Goal: Task Accomplishment & Management: Complete application form

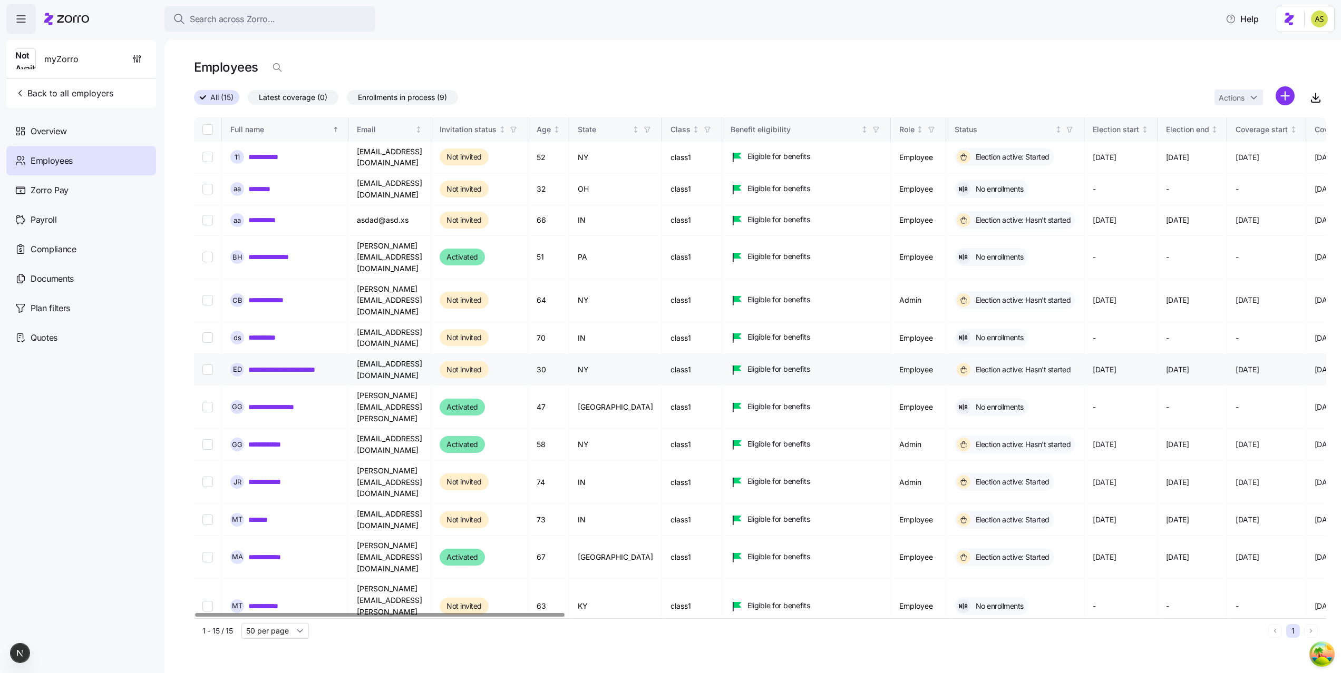
click at [381, 354] on td "[EMAIL_ADDRESS][DOMAIN_NAME]" at bounding box center [389, 370] width 83 height 32
copy td "[EMAIL_ADDRESS][DOMAIN_NAME]"
click at [210, 365] on input "Select record 7" at bounding box center [207, 370] width 11 height 11
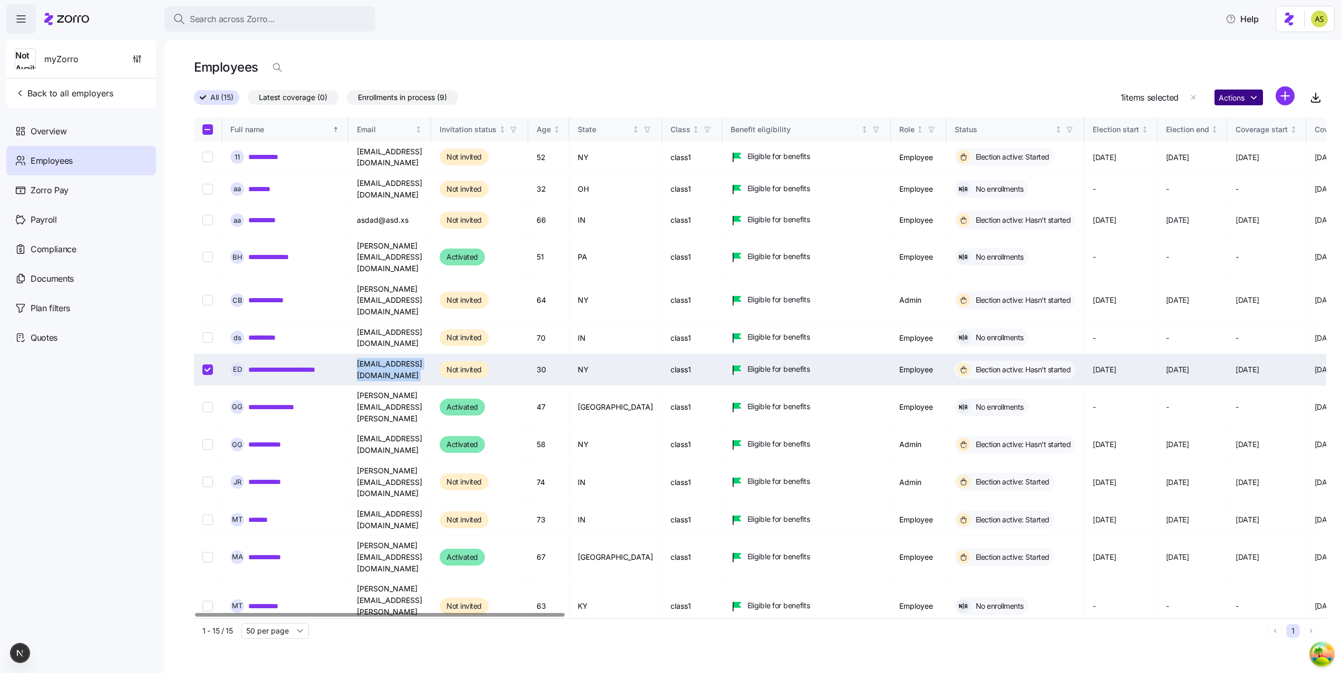
click at [1247, 90] on html "**********" at bounding box center [670, 333] width 1341 height 667
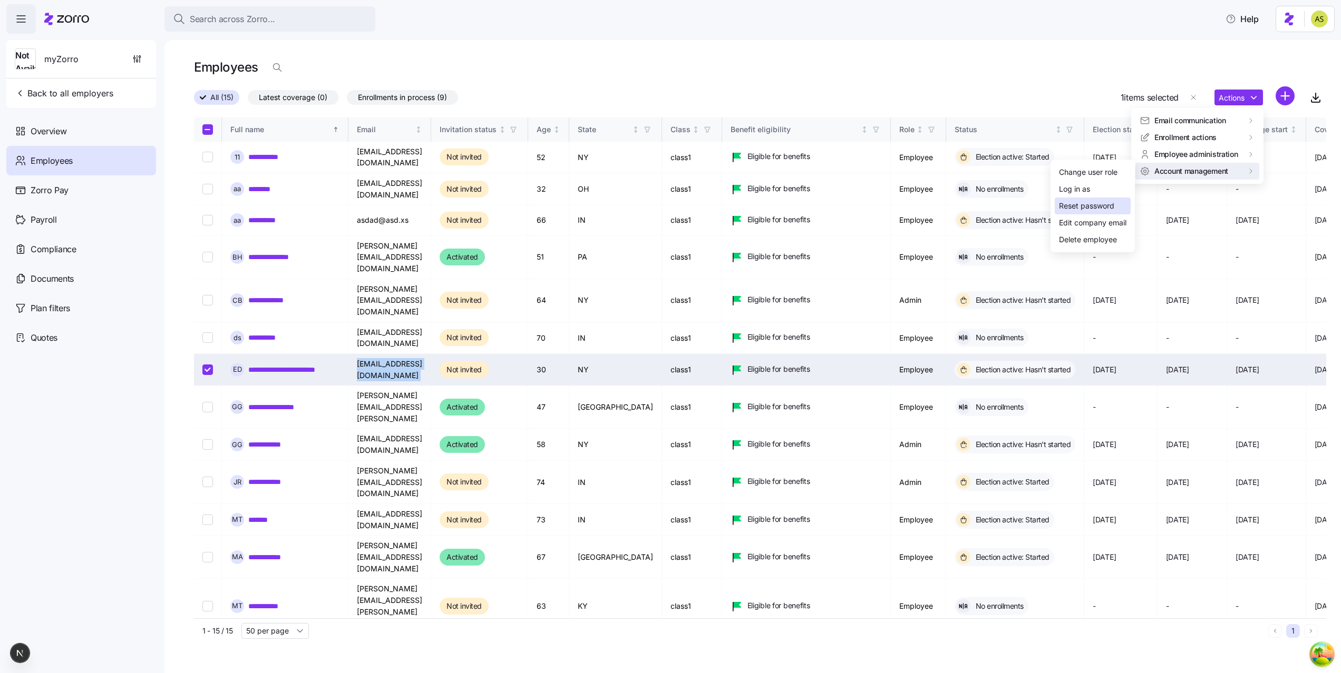
click at [1079, 200] on div "Reset password" at bounding box center [1086, 206] width 55 height 12
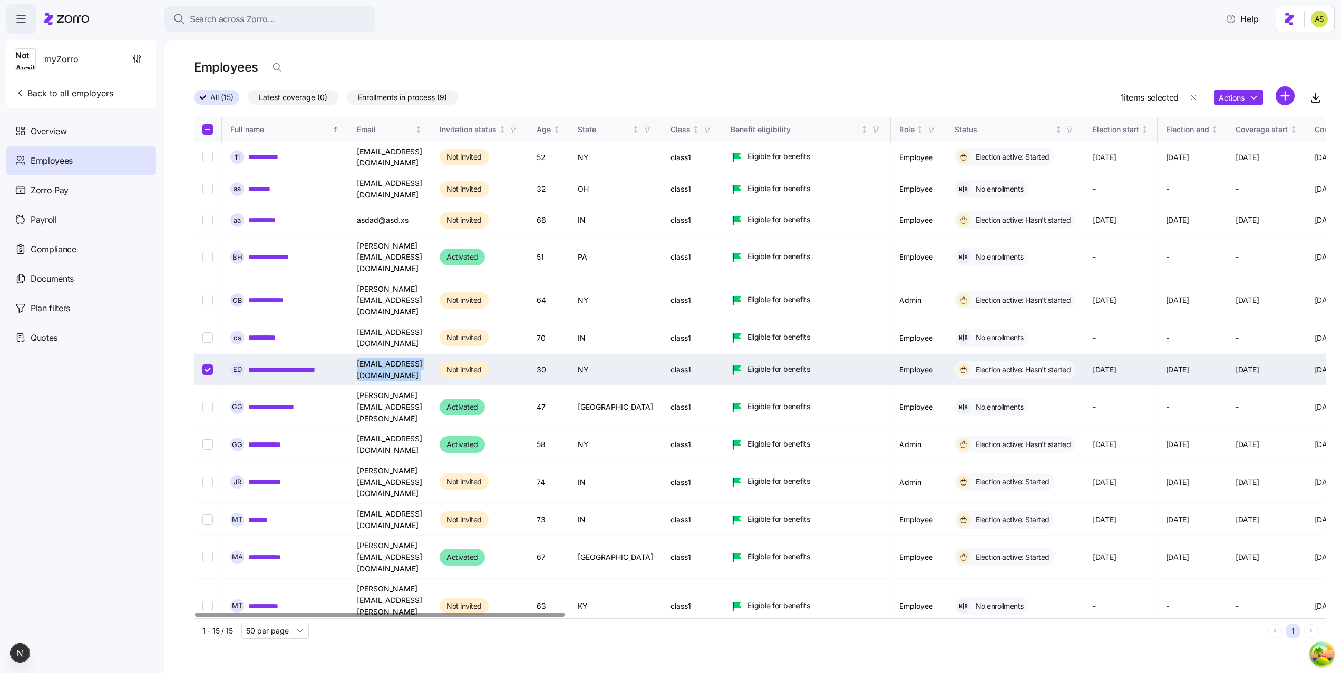
click at [206, 365] on input "Select record 7" at bounding box center [207, 370] width 11 height 11
checkbox input "false"
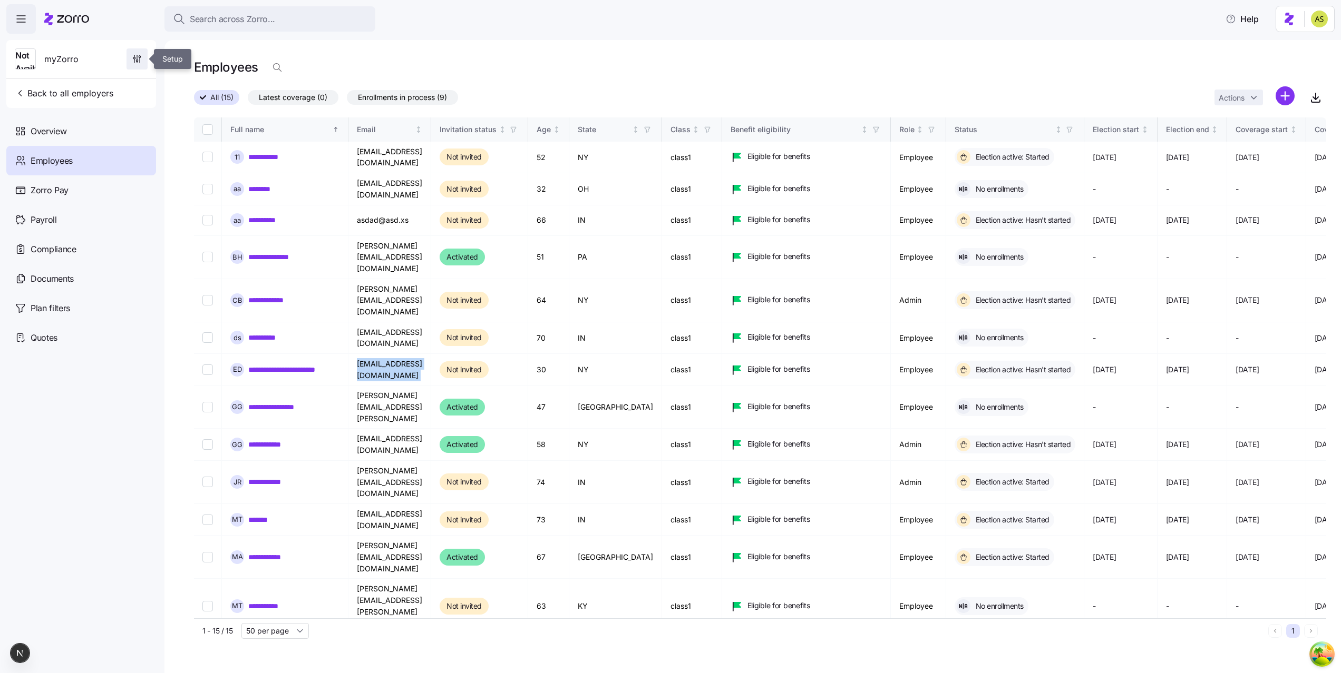
click at [138, 54] on icon "button" at bounding box center [137, 59] width 11 height 11
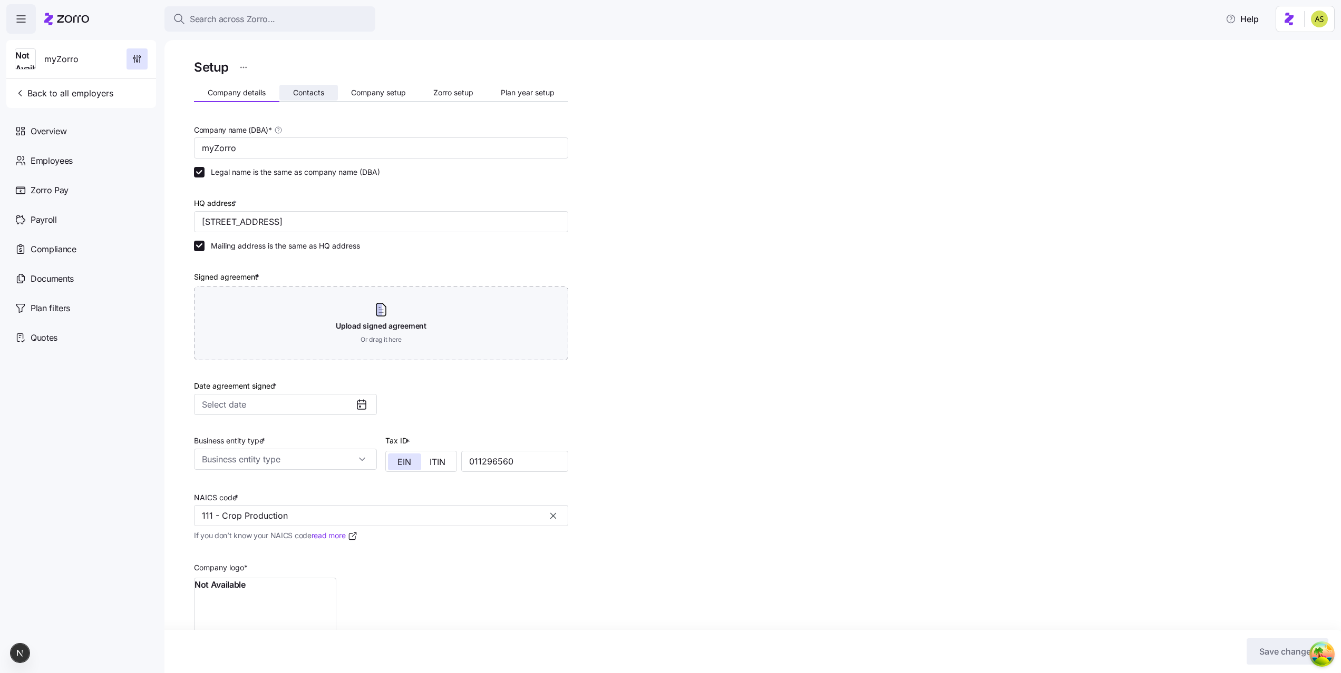
click at [320, 92] on span "Contacts" at bounding box center [308, 92] width 31 height 7
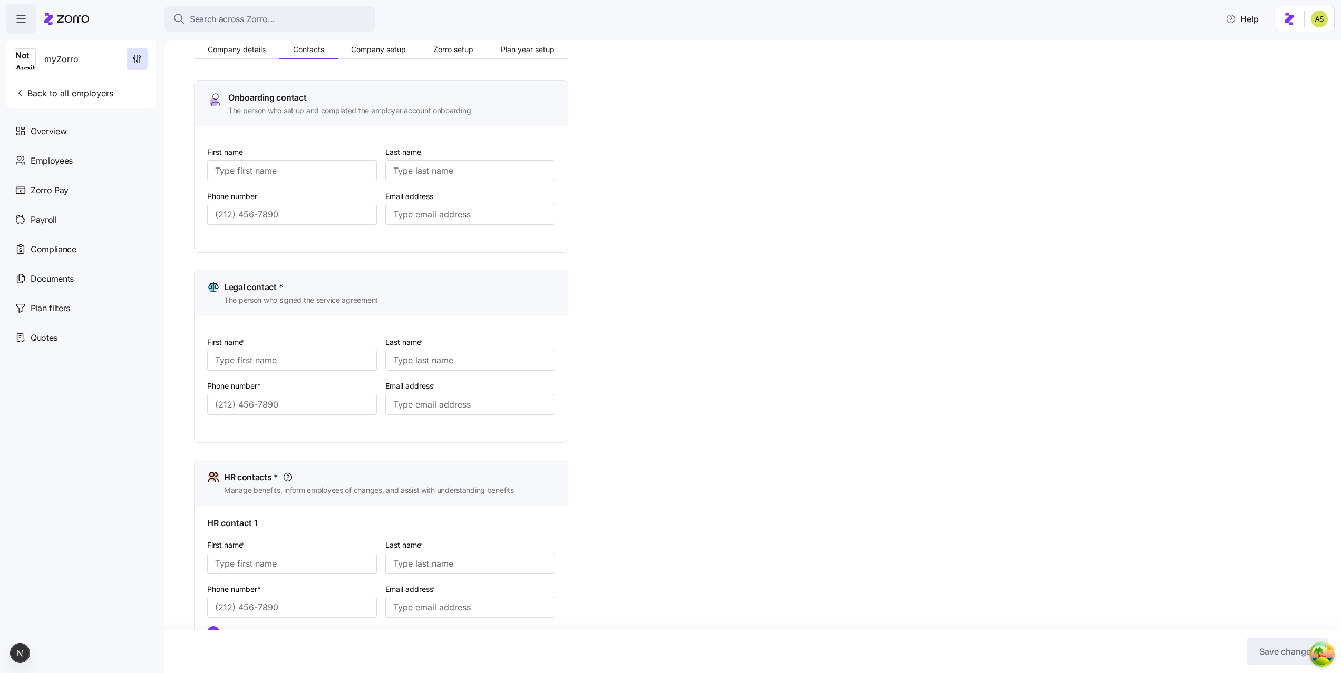
scroll to position [41, 0]
click at [364, 53] on span "Company setup" at bounding box center [378, 51] width 55 height 7
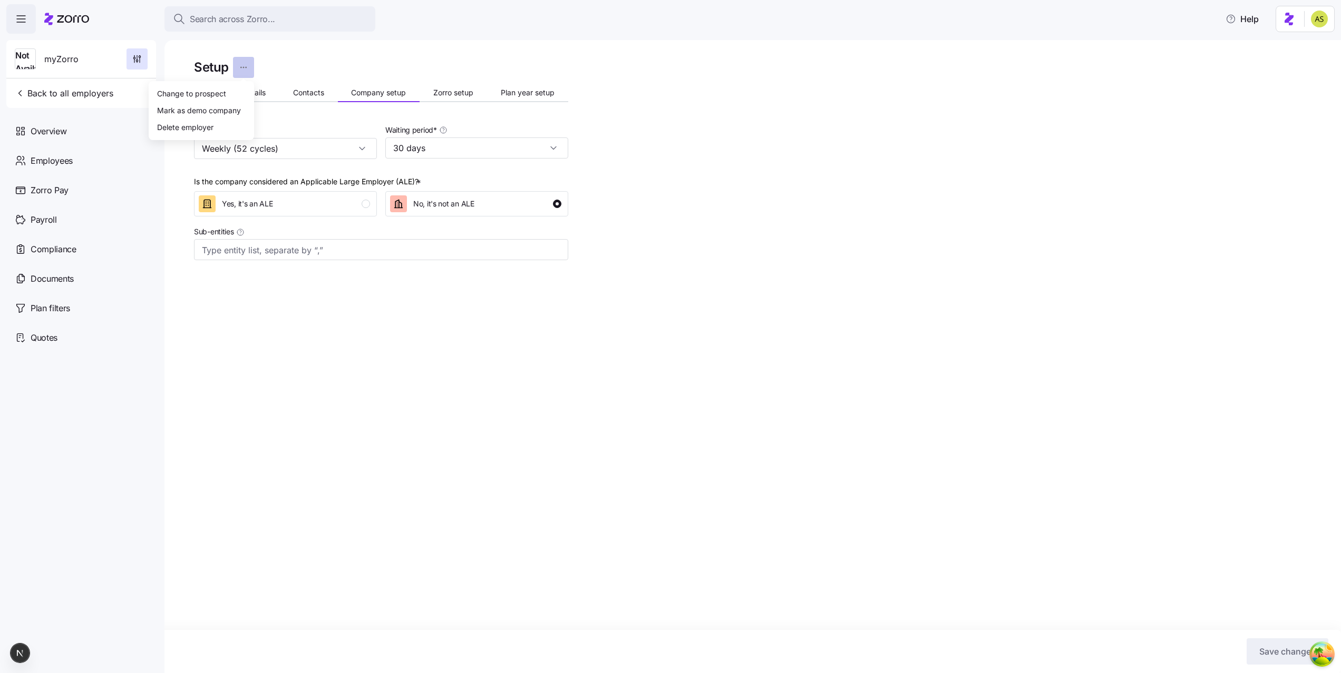
click at [239, 72] on html "Search across Zorro... Help Not Available myZorro Back to all employers Overvie…" at bounding box center [670, 333] width 1341 height 667
click at [58, 102] on html "Search across Zorro... Help Not Available myZorro Back to all employers Overvie…" at bounding box center [670, 333] width 1341 height 667
click at [42, 123] on div "Overview" at bounding box center [81, 131] width 150 height 30
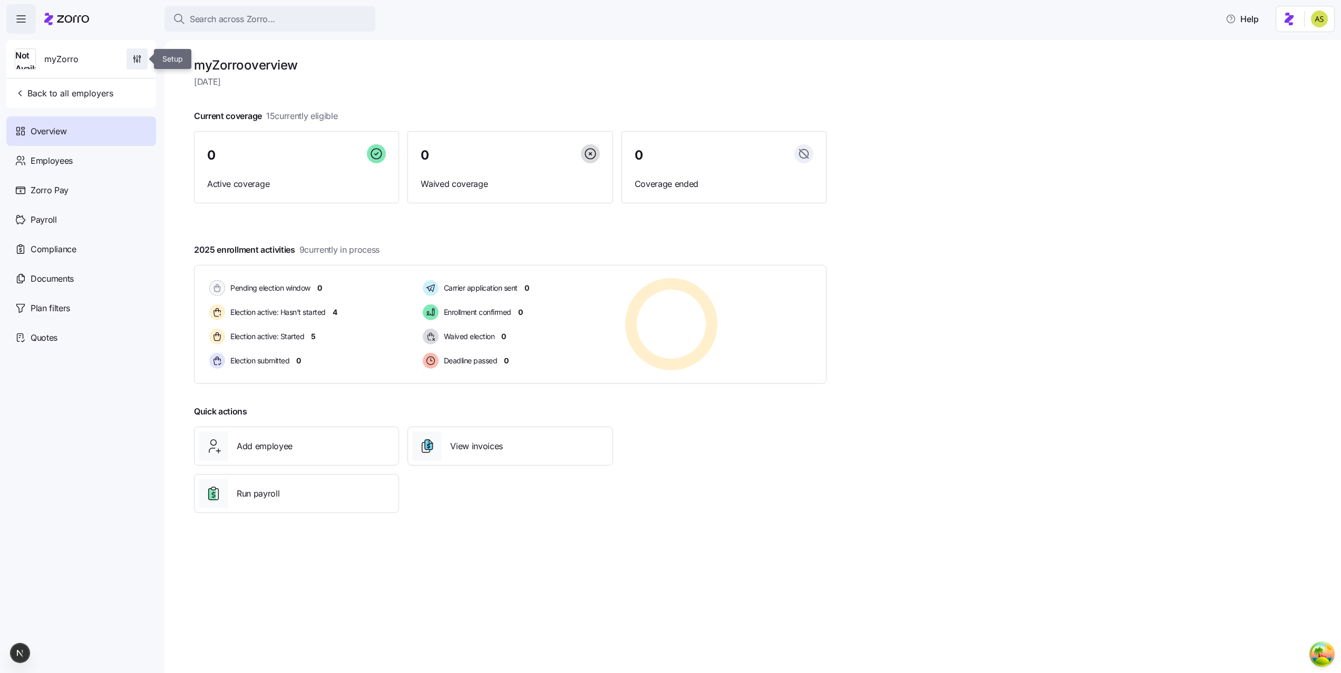
click at [134, 61] on icon "button" at bounding box center [134, 61] width 0 height 4
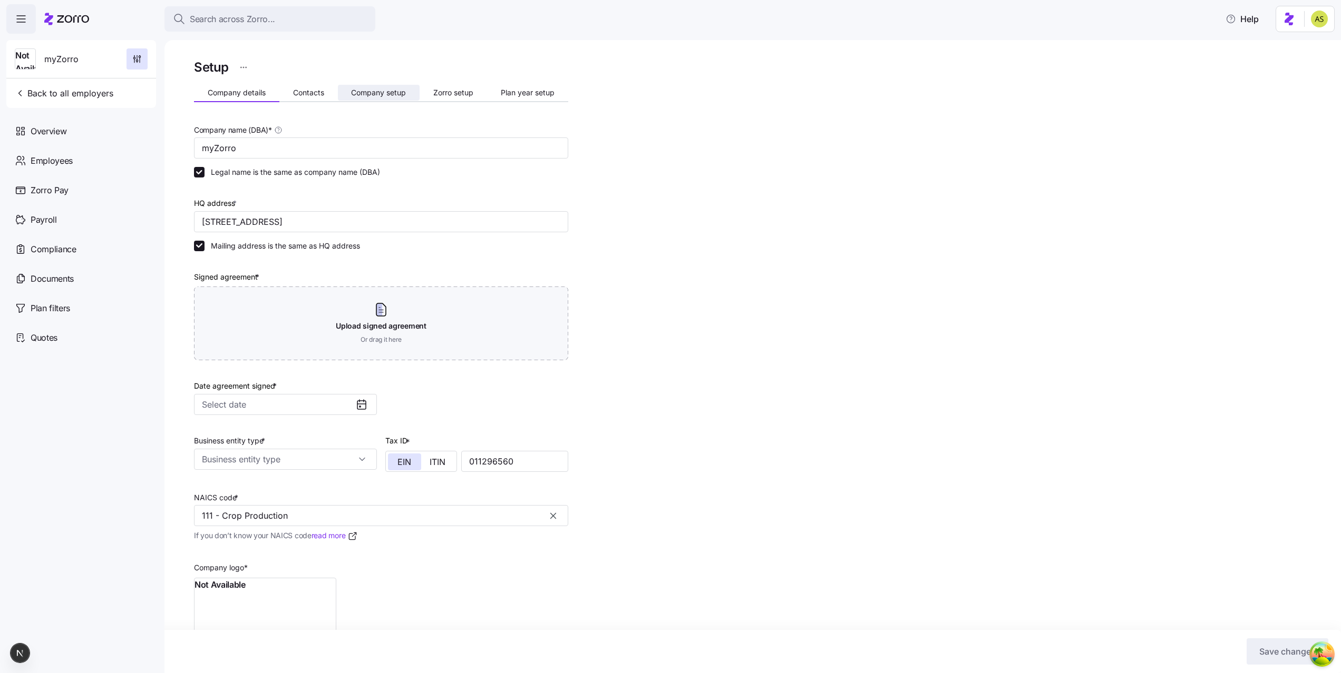
click at [391, 91] on span "Company setup" at bounding box center [378, 92] width 55 height 7
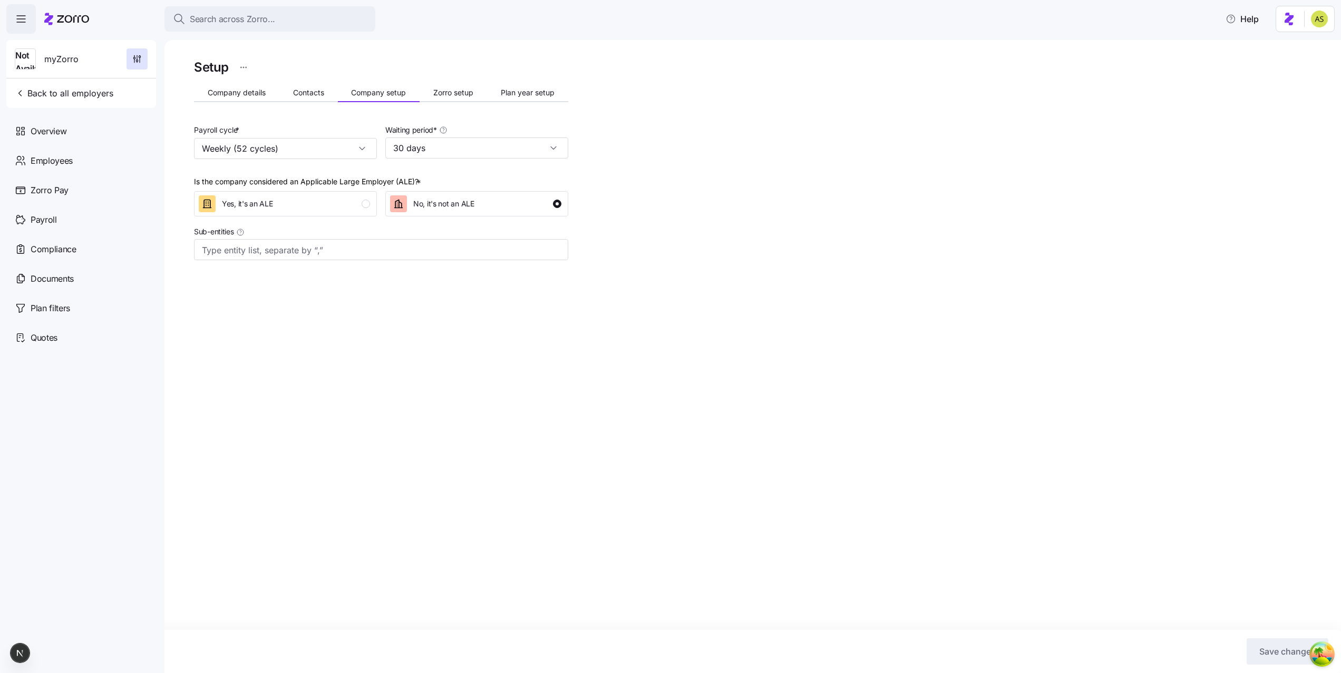
click at [289, 110] on div "Setup Company details Contacts Company setup Zorro setup Plan year setup Payrol…" at bounding box center [381, 184] width 374 height 254
click at [310, 82] on div "Setup Company details Contacts Company setup Zorro setup Plan year setup Payrol…" at bounding box center [381, 184] width 374 height 254
click at [310, 95] on span "Contacts" at bounding box center [308, 92] width 31 height 7
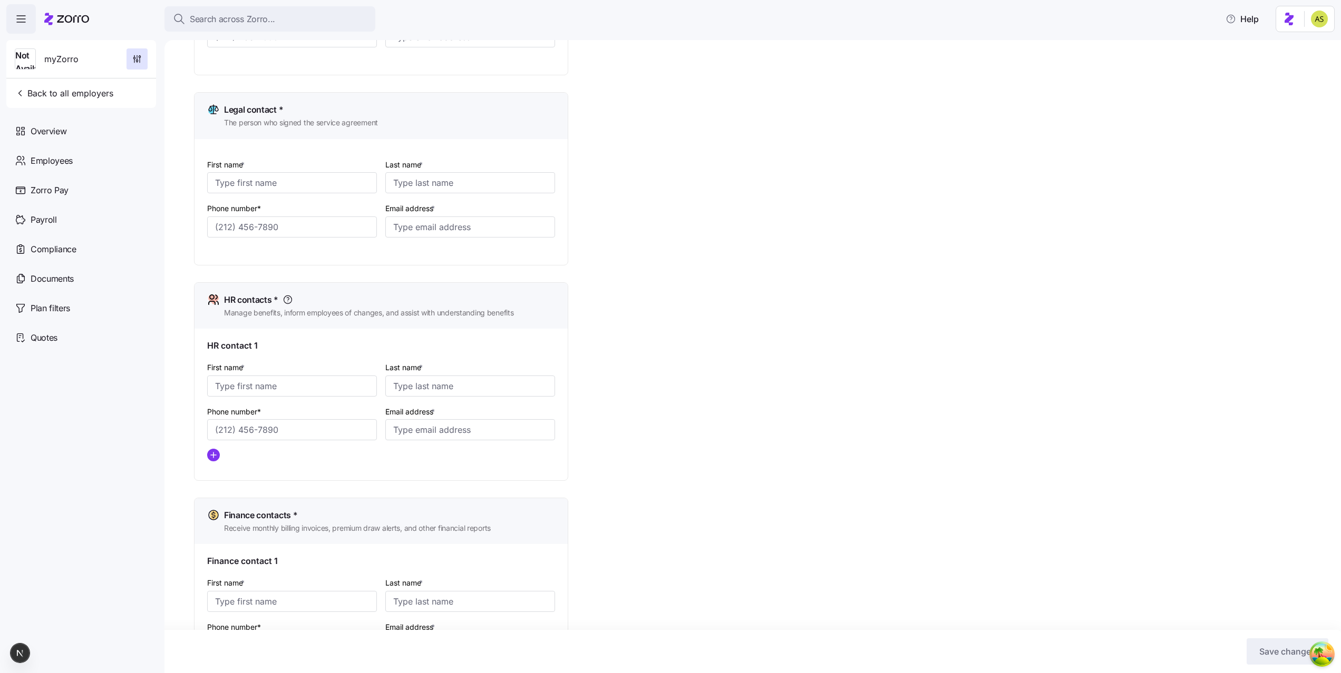
scroll to position [222, 0]
click at [428, 217] on input "Email address *" at bounding box center [470, 225] width 170 height 21
type input "email@jones.com"
click at [409, 287] on div "HR contacts * Manage benefits, inform employees of changes, and assist with und…" at bounding box center [380, 304] width 373 height 46
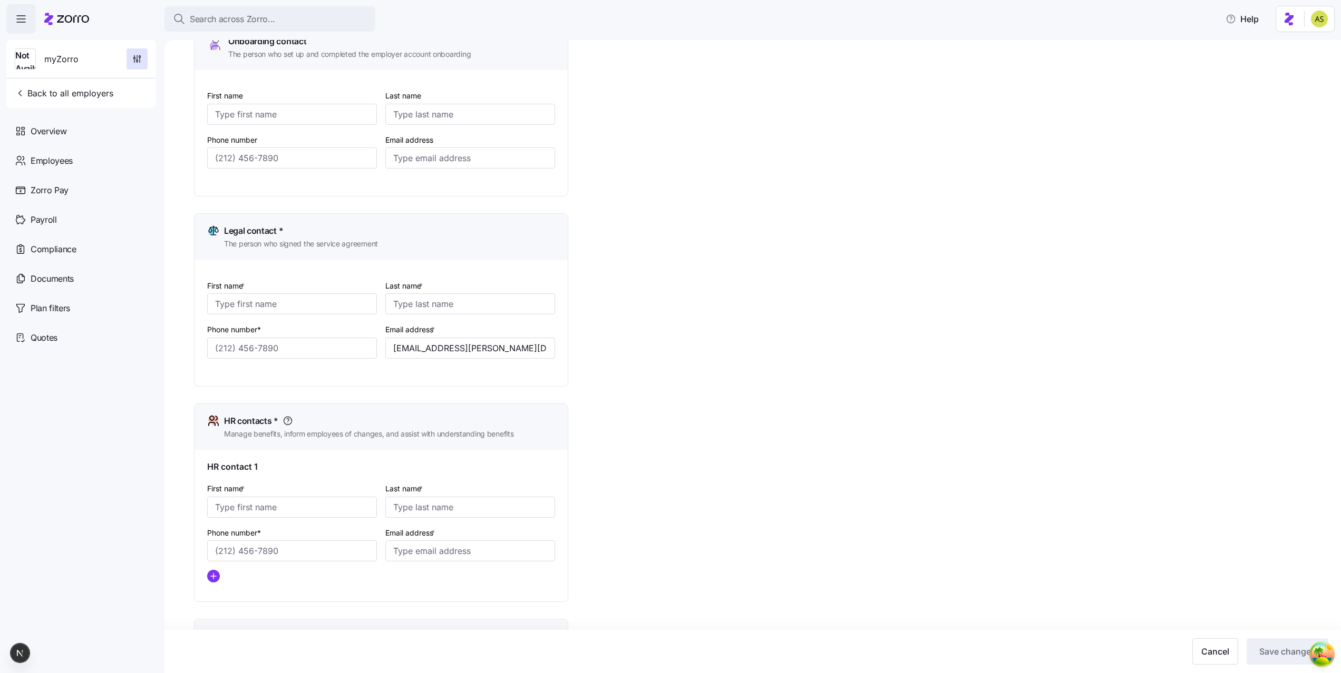
scroll to position [43, 0]
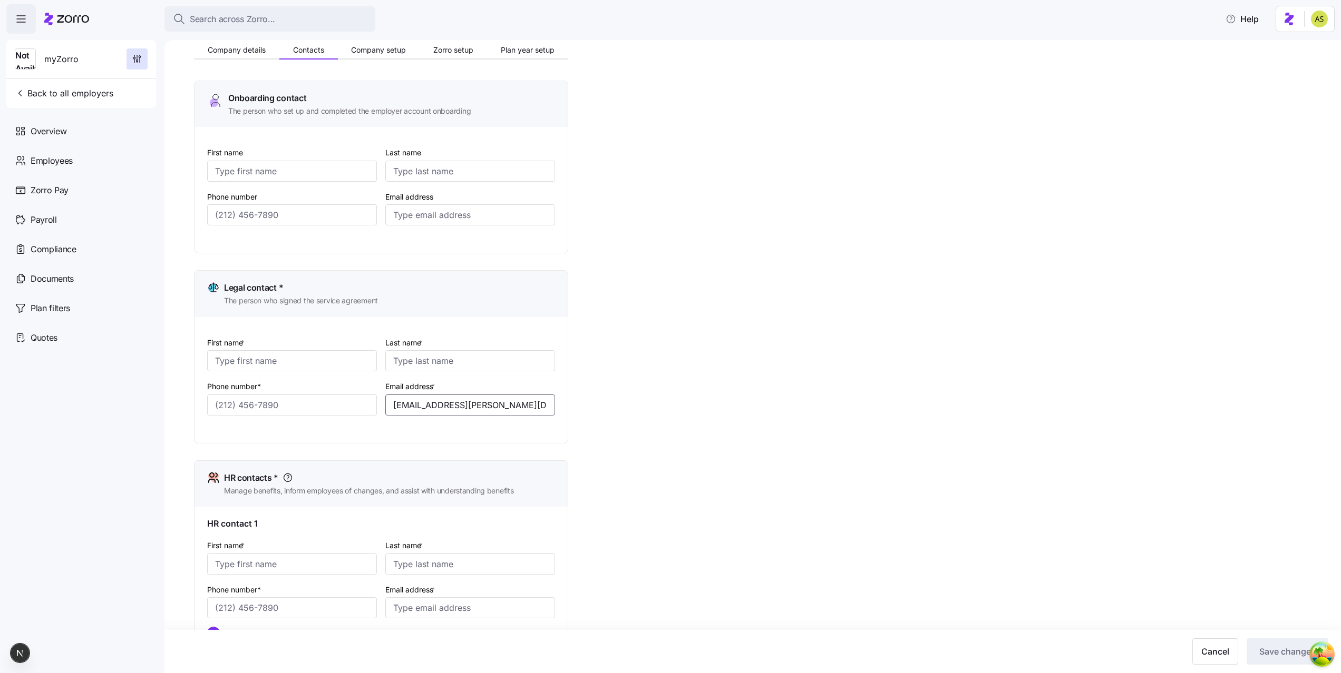
click at [454, 402] on input "email@jones.com" at bounding box center [470, 405] width 170 height 21
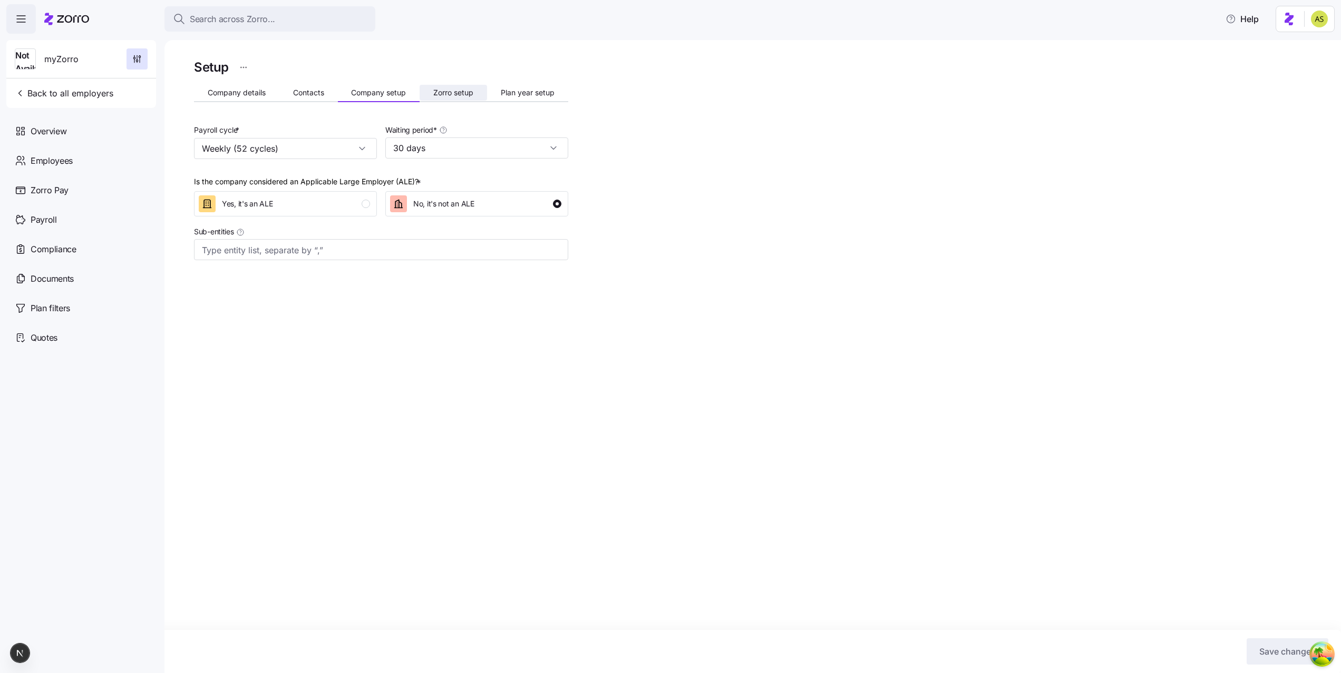
click at [480, 92] on button "Zorro setup" at bounding box center [452, 93] width 67 height 16
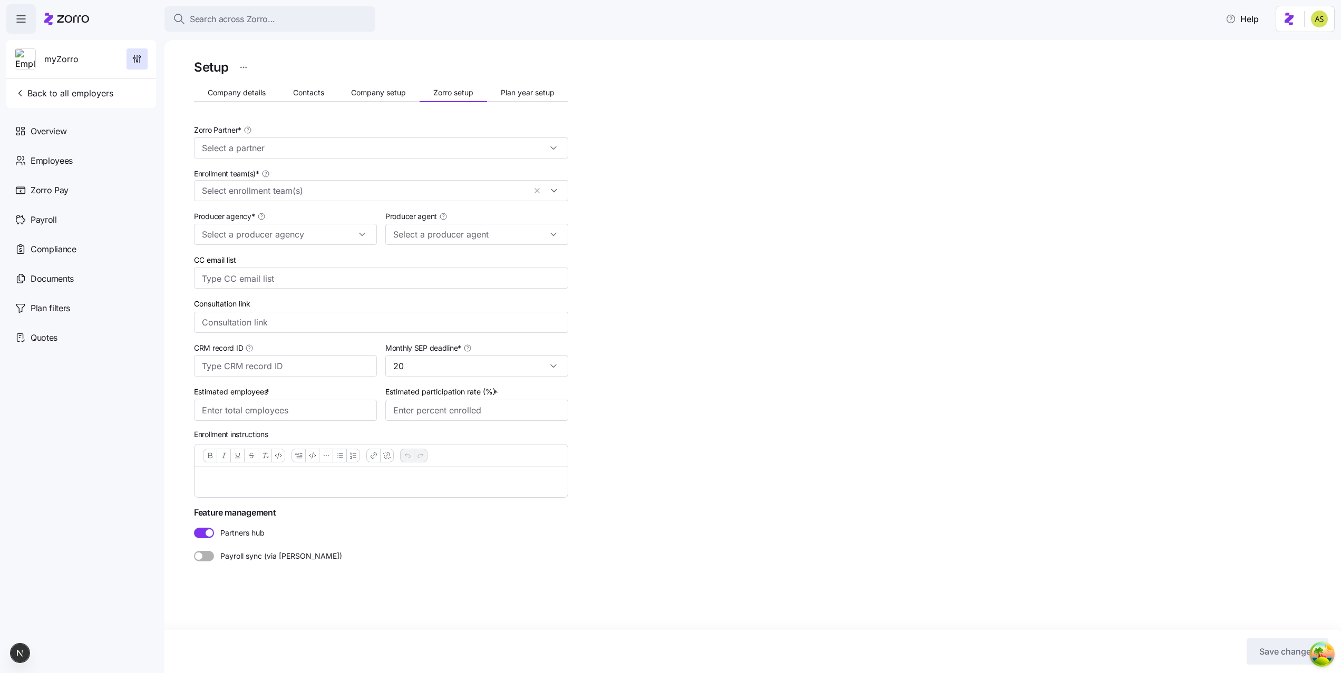
type input "Max Agent (maxim.n+broker@myzorro.co)"
type input "Zorro Default Partner"
type input "Zorro Producer"
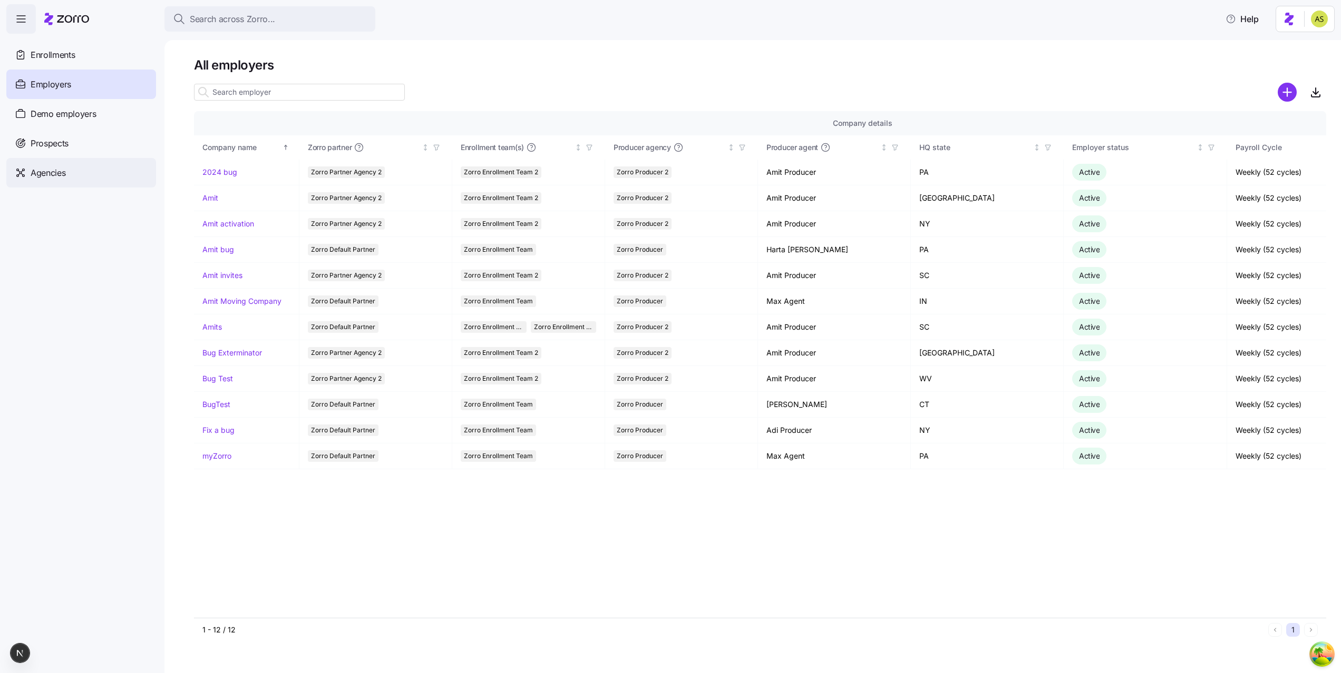
click at [100, 172] on div "Agencies" at bounding box center [81, 173] width 150 height 30
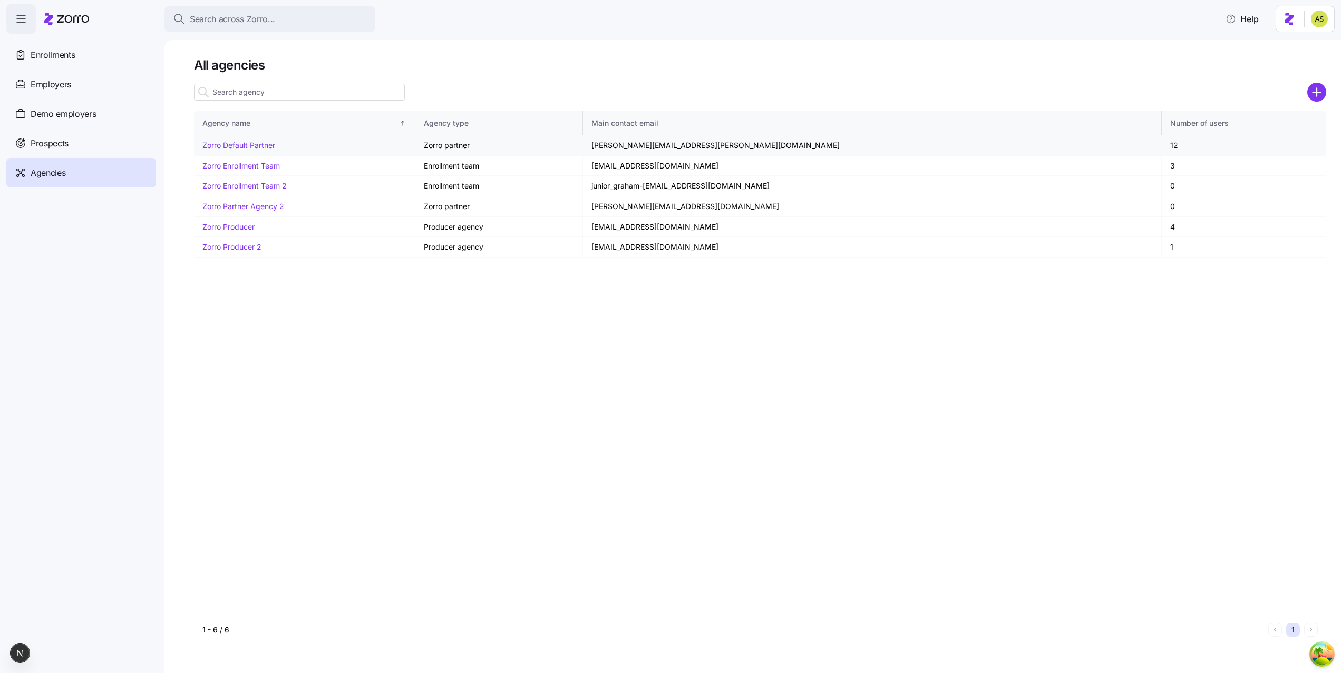
click at [263, 149] on link "Zorro Default Partner" at bounding box center [238, 145] width 73 height 9
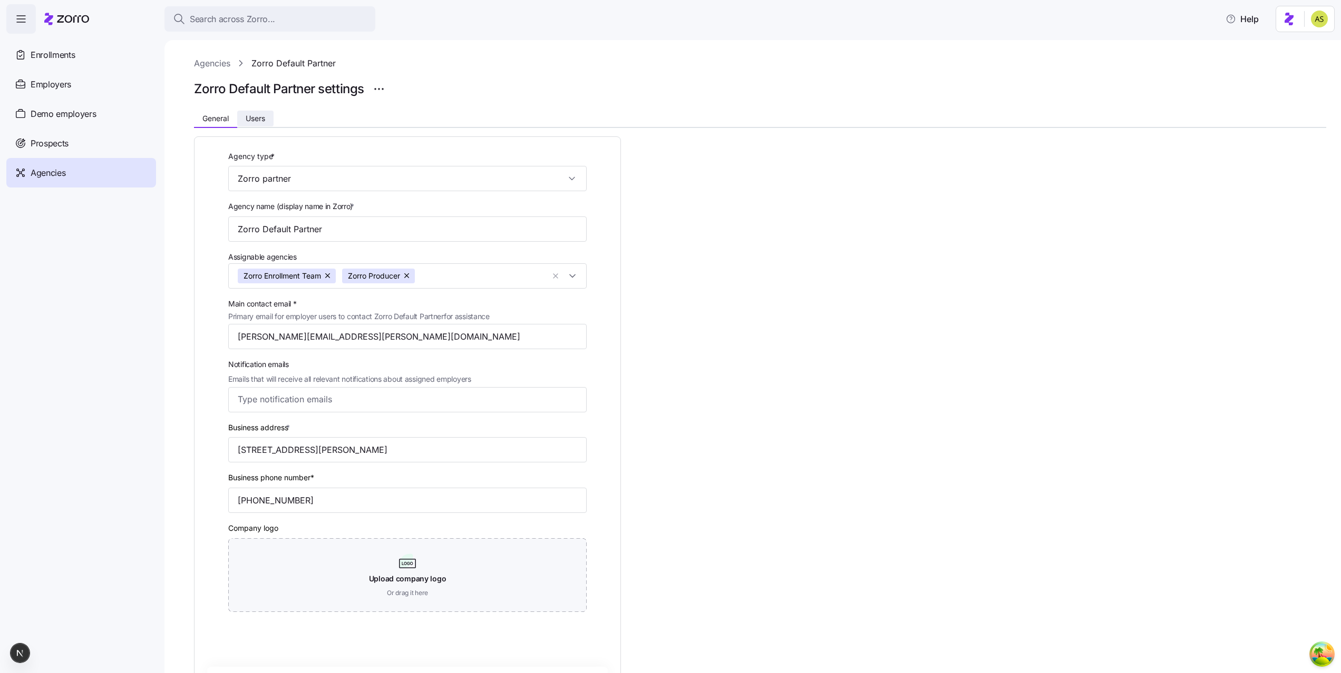
click at [257, 116] on span "Users" at bounding box center [255, 118] width 19 height 7
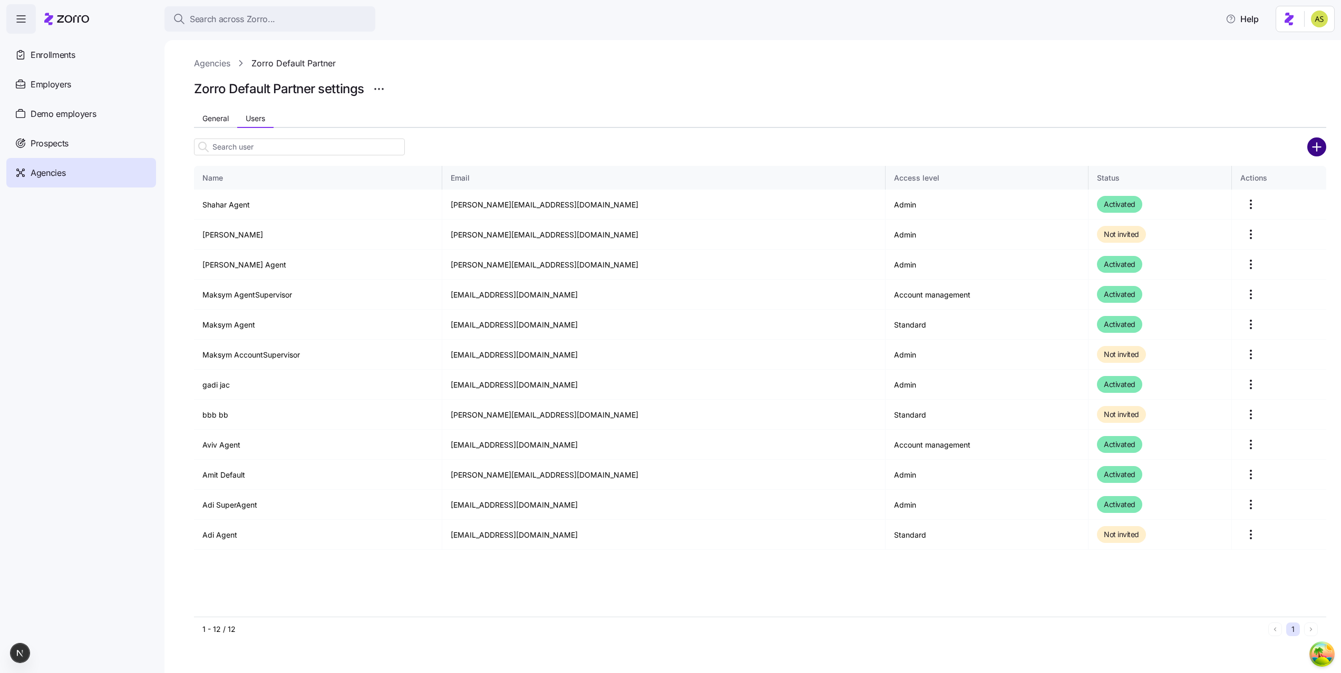
click at [1314, 149] on circle "add icon" at bounding box center [1316, 146] width 17 height 17
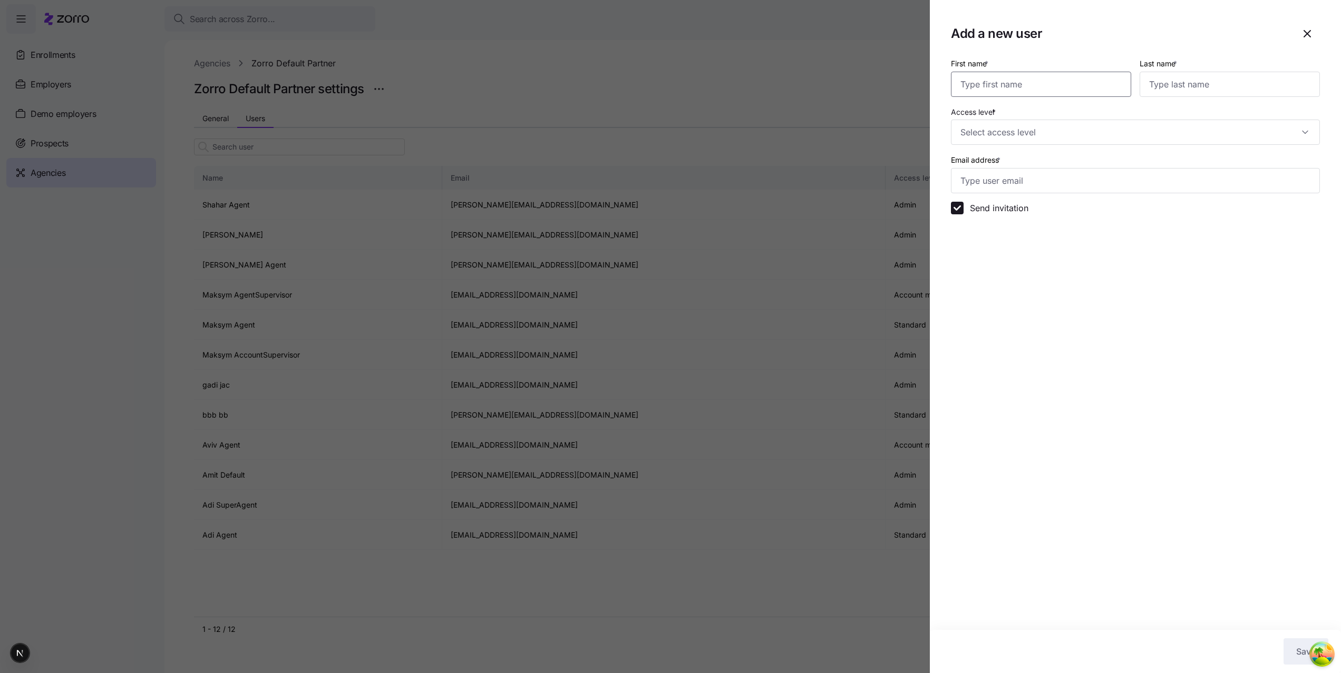
click at [1028, 72] on input "First name *" at bounding box center [1041, 84] width 180 height 25
type input "E2E agent"
type input "DO NOT TOUCH"
click at [1009, 132] on input "Access level *" at bounding box center [1135, 132] width 369 height 25
click at [998, 166] on span "Standard" at bounding box center [1064, 165] width 202 height 12
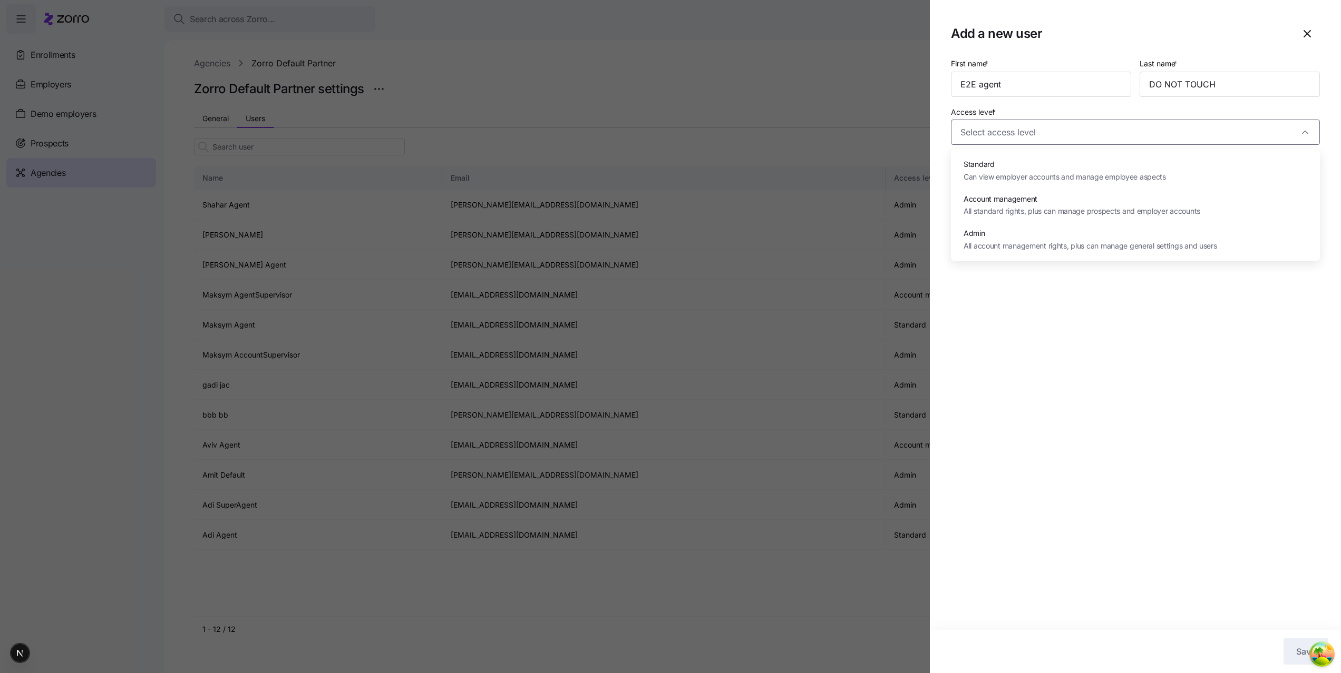
type input "Standard"
click at [1006, 181] on input "Email address *" at bounding box center [1135, 180] width 369 height 25
paste input "admin-engineering@myzorro.co"
click at [1037, 183] on input "admin-engineering@myzorro.co" at bounding box center [1135, 180] width 369 height 25
click at [986, 598] on section "Add a new user First name * E2E agent Last name * DO NOT TOUCH Access level * S…" at bounding box center [1135, 336] width 411 height 673
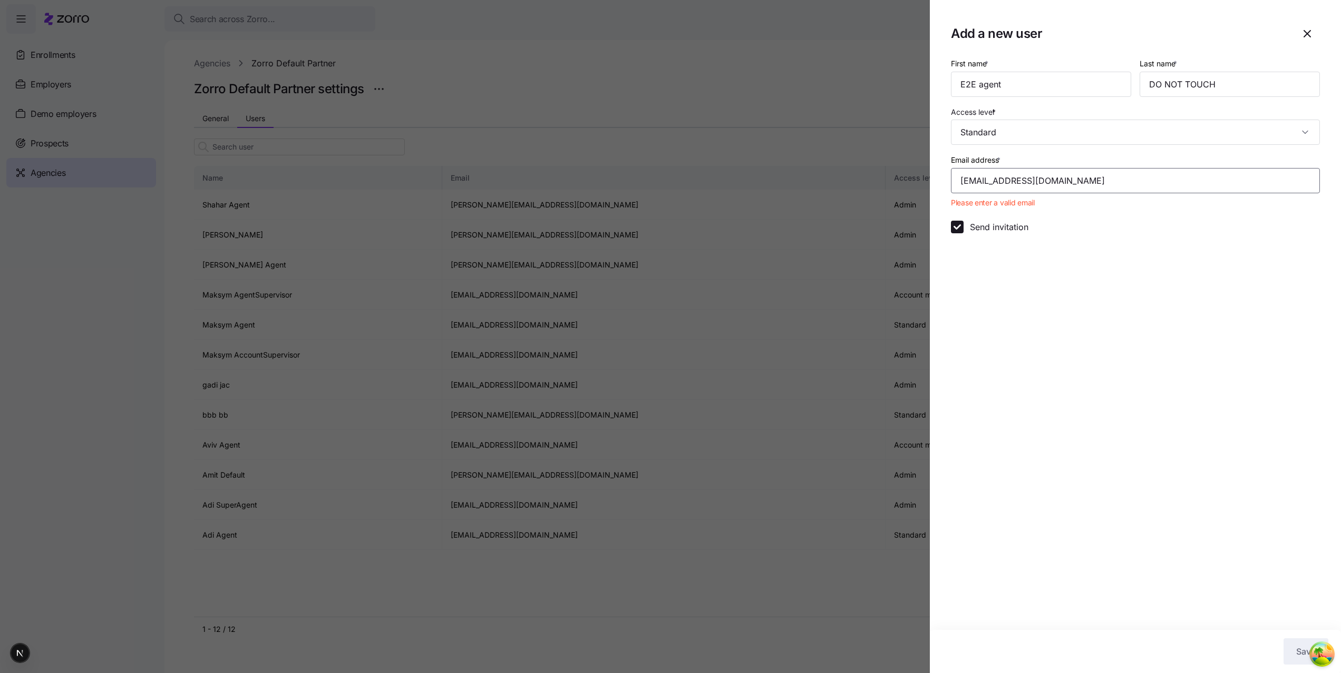
click at [1059, 182] on input "admin-engineering+e2e.agent@myzorro.co" at bounding box center [1135, 180] width 369 height 25
click at [1141, 294] on section "Add a new user First name * E2E agent Last name * DO NOT TOUCH Access level * S…" at bounding box center [1135, 336] width 411 height 673
click at [1041, 181] on input "admin-engineering@myzorro.co" at bounding box center [1135, 180] width 369 height 25
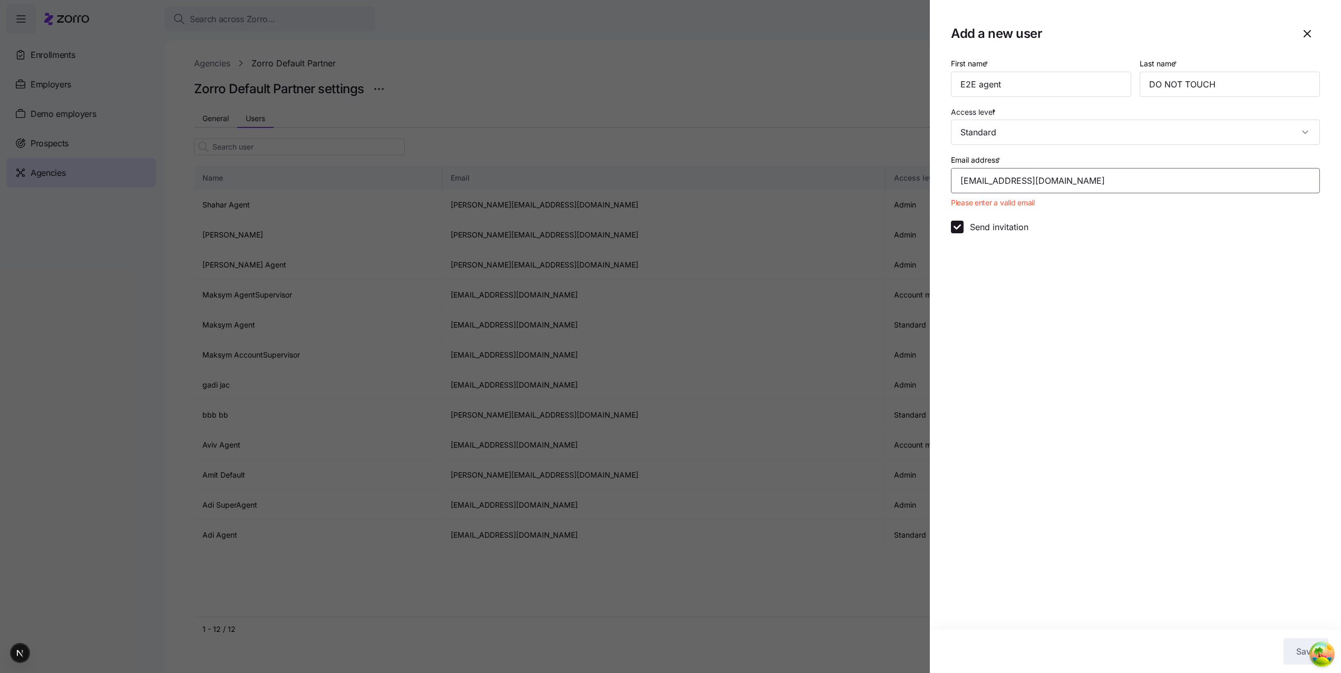
click at [1041, 181] on input "admin-engineering@myzorro.co" at bounding box center [1135, 180] width 369 height 25
type input "admin-engineering+e2e.agent@myzorro.co"
paste input "admin-engineering+e2e.agent@myzorro.co"
type input "admin-engineering+e2e.agent@myzorro.co"
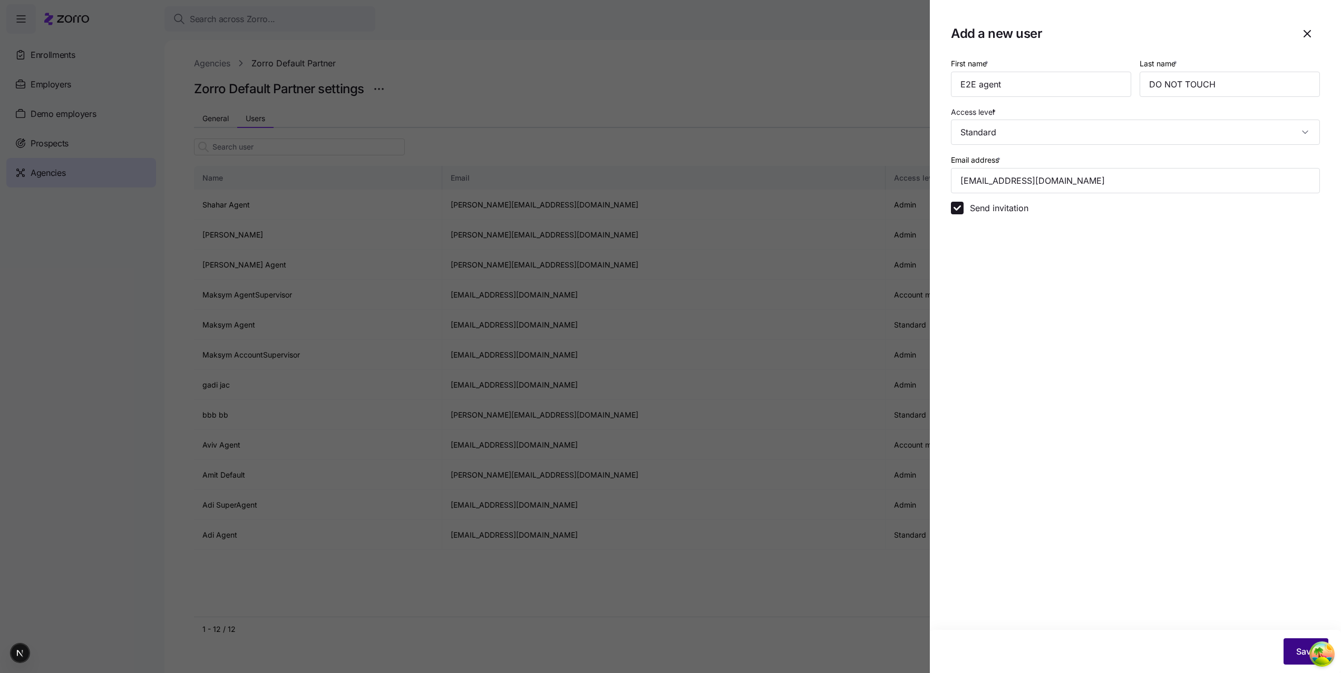
click at [1291, 656] on button "Save" at bounding box center [1305, 652] width 45 height 26
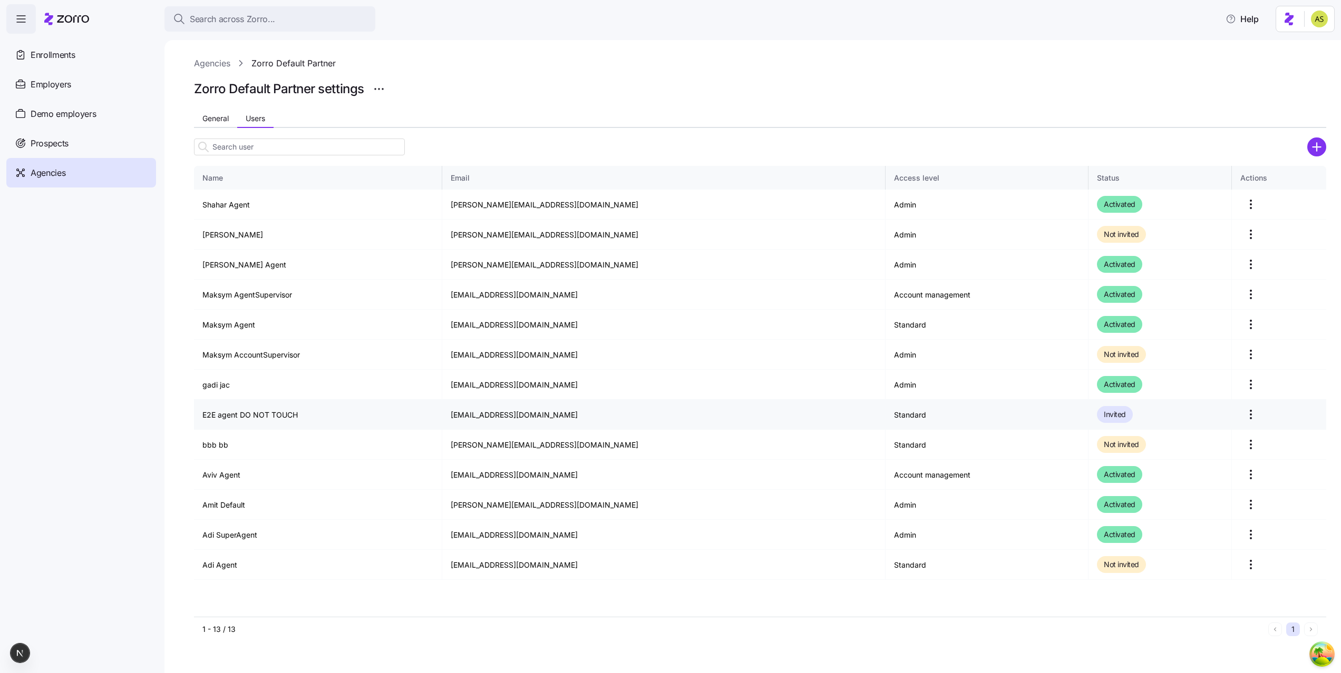
click at [503, 413] on td "admin-engineering+e2e.agent@myzorro.co" at bounding box center [663, 415] width 443 height 30
copy td "admin-engineering+e2e.agent@myzorro.co"
click at [1109, 80] on div "Zorro Default Partner settings" at bounding box center [760, 89] width 1132 height 21
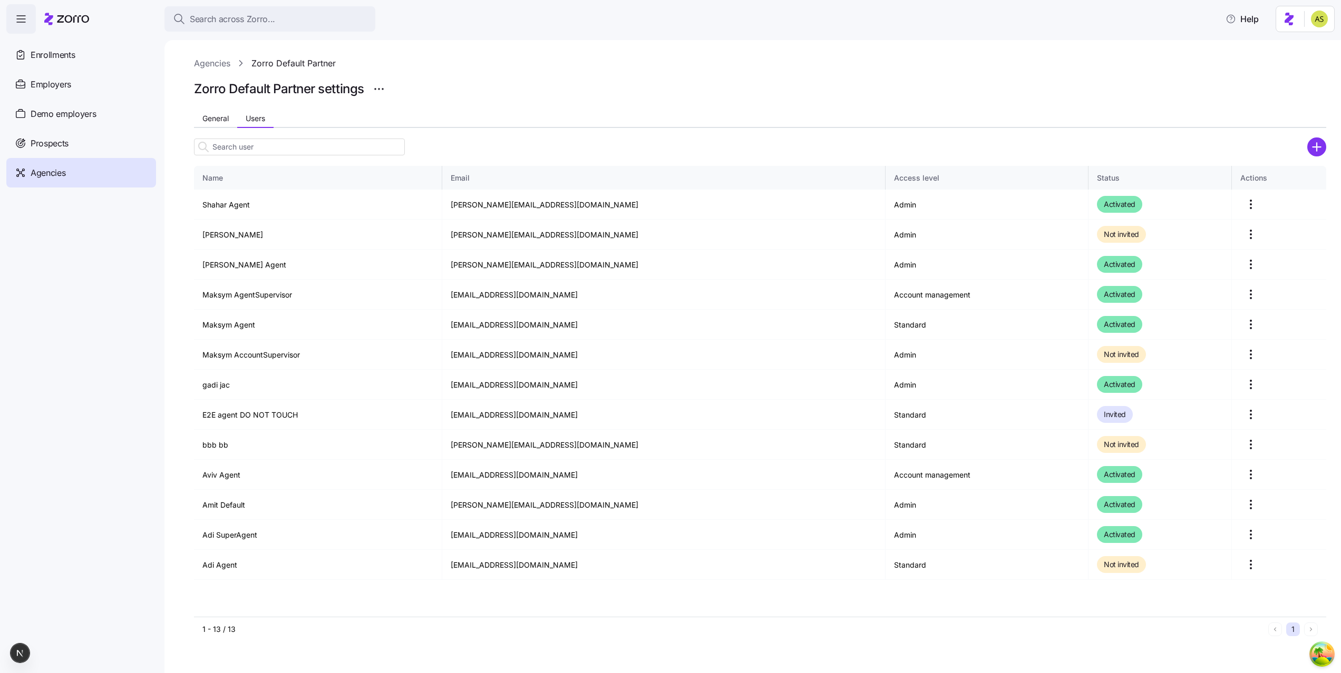
click at [1322, 158] on div at bounding box center [760, 162] width 1132 height 8
click at [1319, 145] on circle "add icon" at bounding box center [1316, 146] width 17 height 17
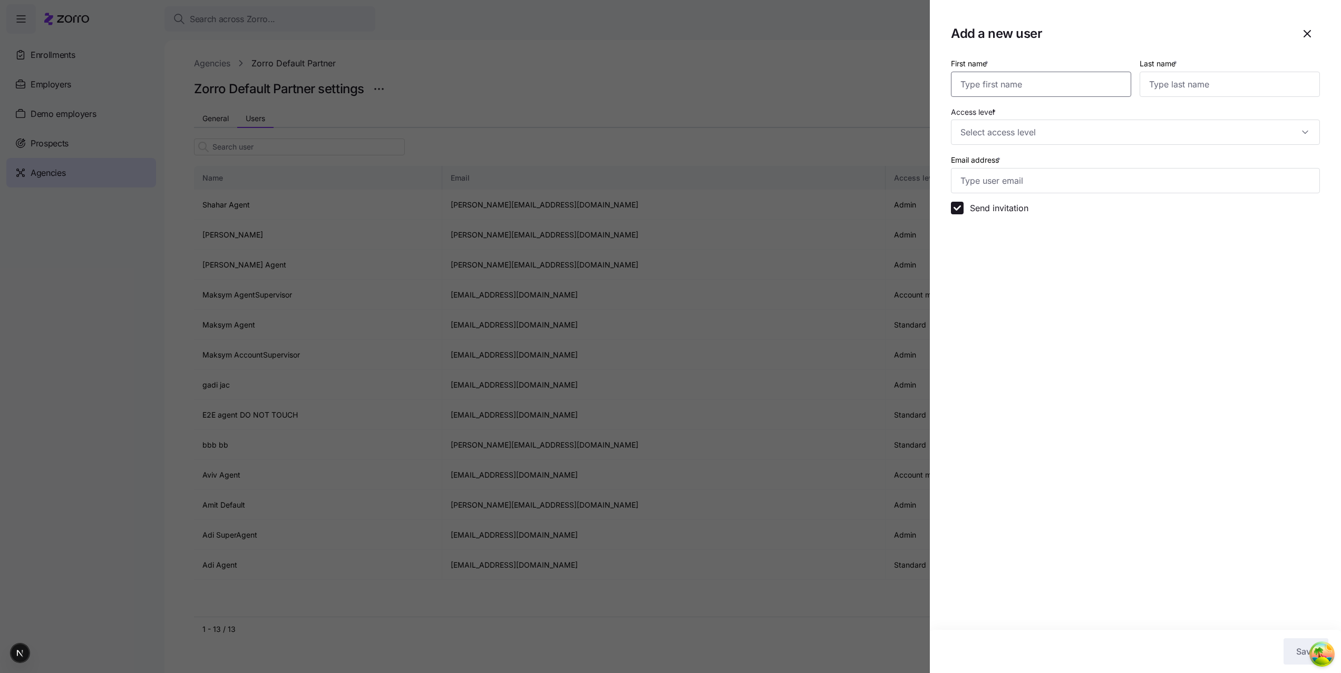
click at [983, 90] on input "First name *" at bounding box center [1041, 84] width 180 height 25
type input "E2E Account Supervisor"
type input "DO NOT TOUCH"
click at [1003, 117] on div "Access level *" at bounding box center [1135, 125] width 369 height 40
click at [1003, 130] on input "Access level *" at bounding box center [1135, 132] width 369 height 25
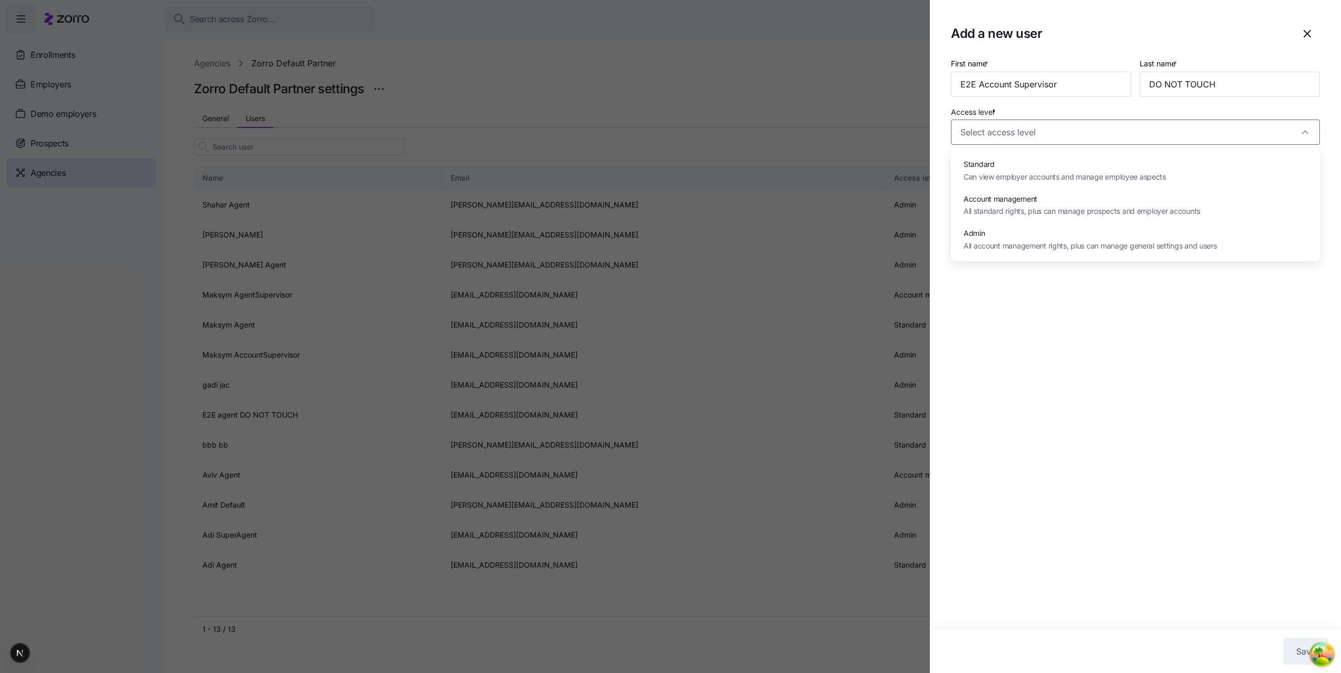
click at [994, 193] on span "Account management" at bounding box center [1081, 199] width 237 height 12
type input "Account management"
click at [992, 181] on input "Email address *" at bounding box center [1135, 180] width 369 height 25
paste input "admin-engineering+e2e.agent@myzorro.co"
click at [1070, 184] on input "admin-engineering+e2e.agent@myzorro.co" at bounding box center [1135, 180] width 369 height 25
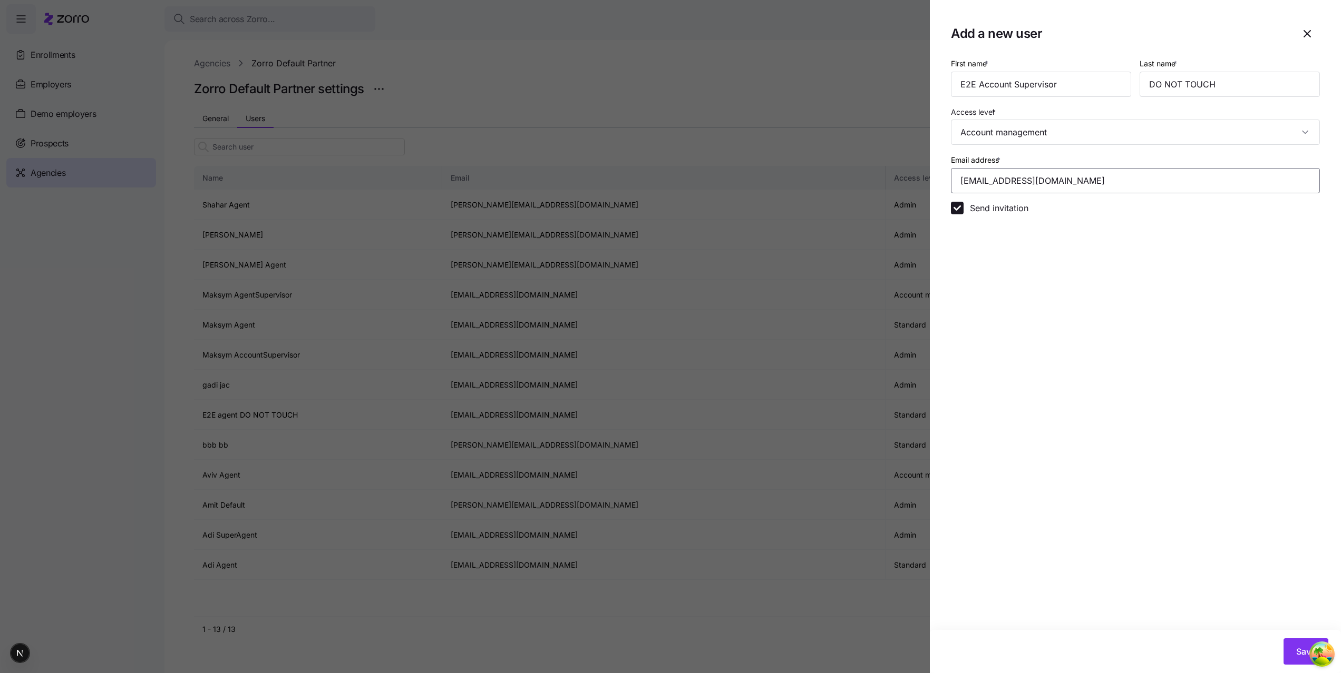
click at [1070, 184] on input "admin-engineering+e2e.agent@myzorro.co" at bounding box center [1135, 180] width 369 height 25
type input "admin-engineering+e2e.account.supervisor@myzorro.co"
click at [1295, 662] on button "Save" at bounding box center [1305, 652] width 45 height 26
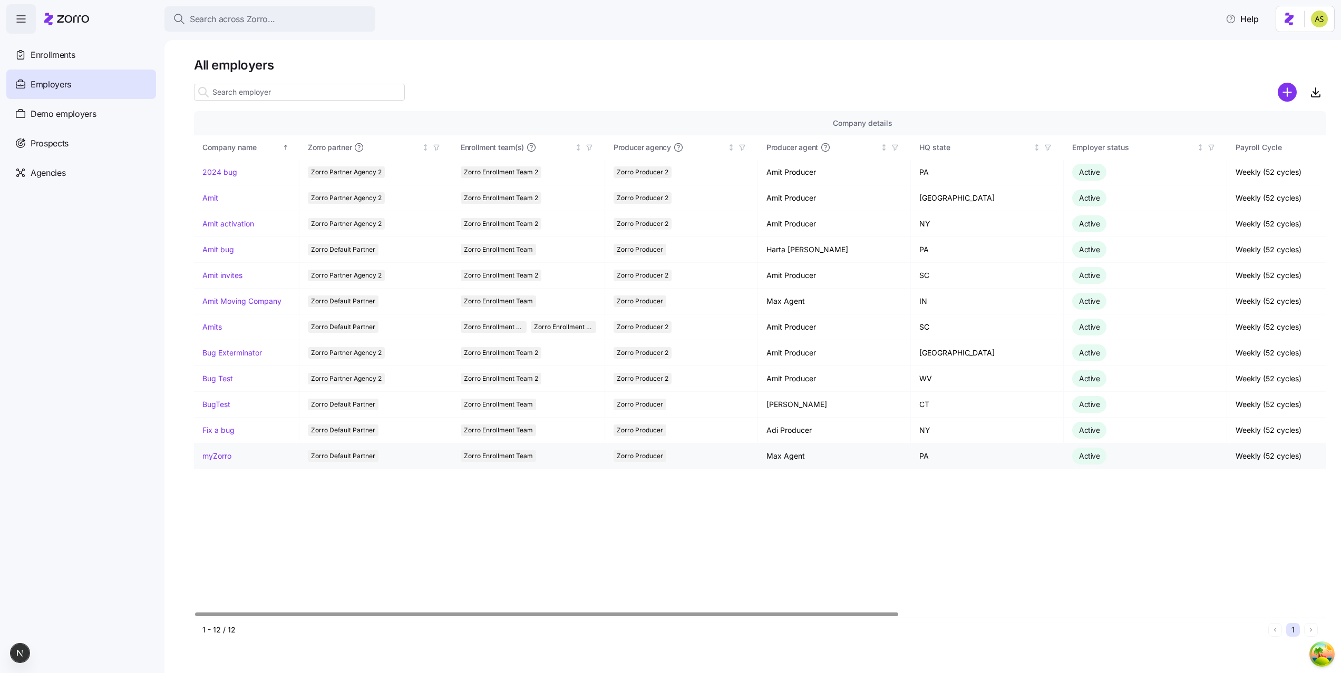
click at [220, 458] on link "myZorro" at bounding box center [216, 456] width 29 height 11
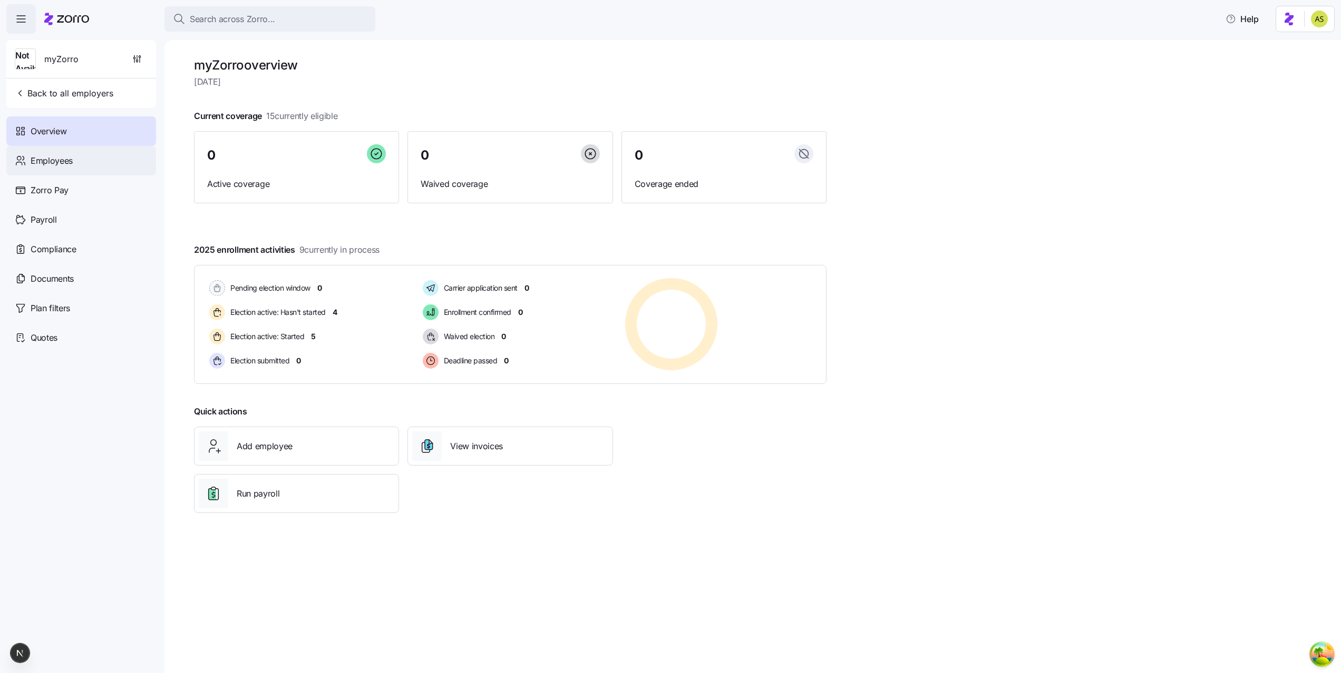
click at [54, 167] on div "Employees" at bounding box center [81, 161] width 150 height 30
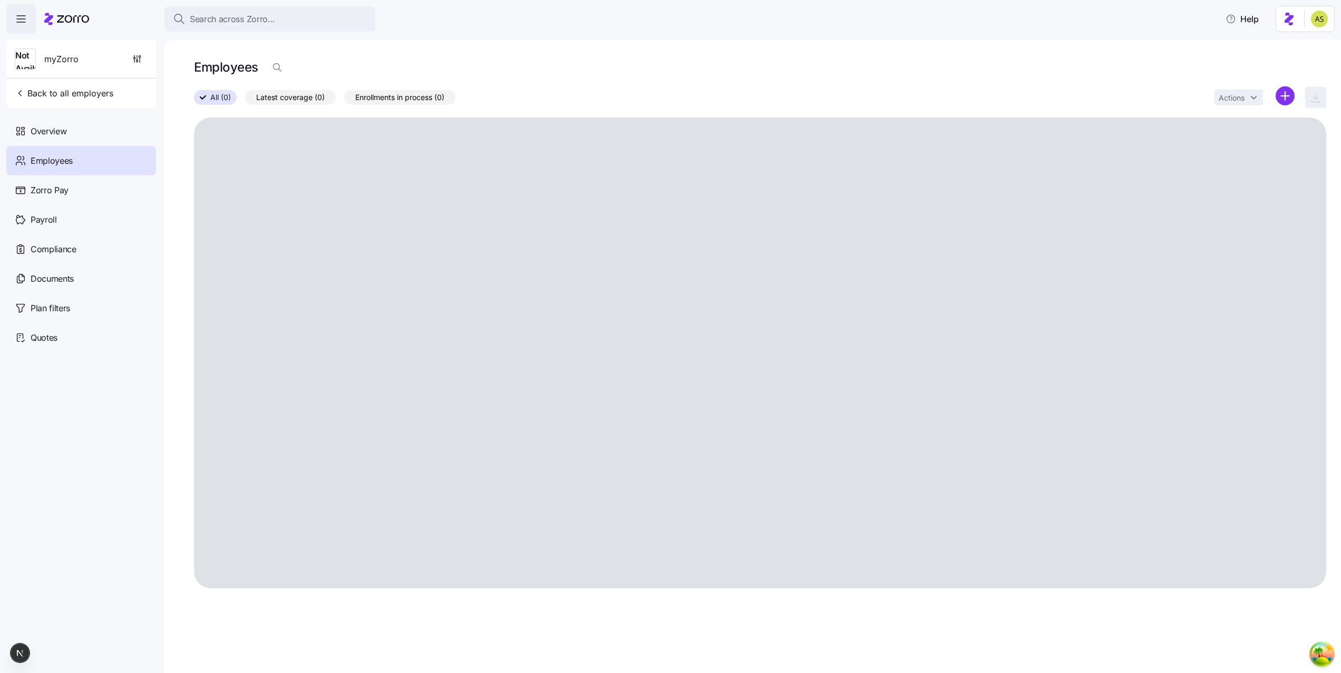
click at [1284, 95] on html "Search across Zorro... Help Not Available myZorro Back to all employers Overvie…" at bounding box center [670, 333] width 1341 height 667
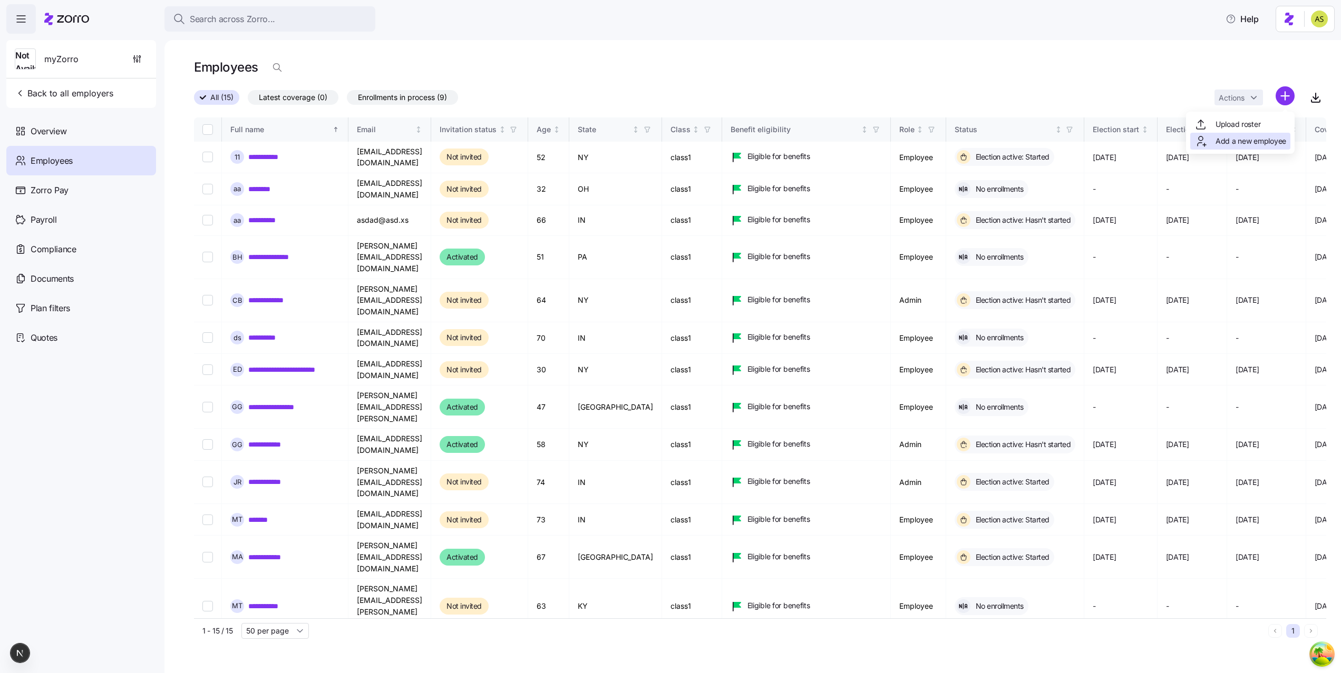
click at [1245, 140] on span "Add a new employee" at bounding box center [1250, 141] width 71 height 11
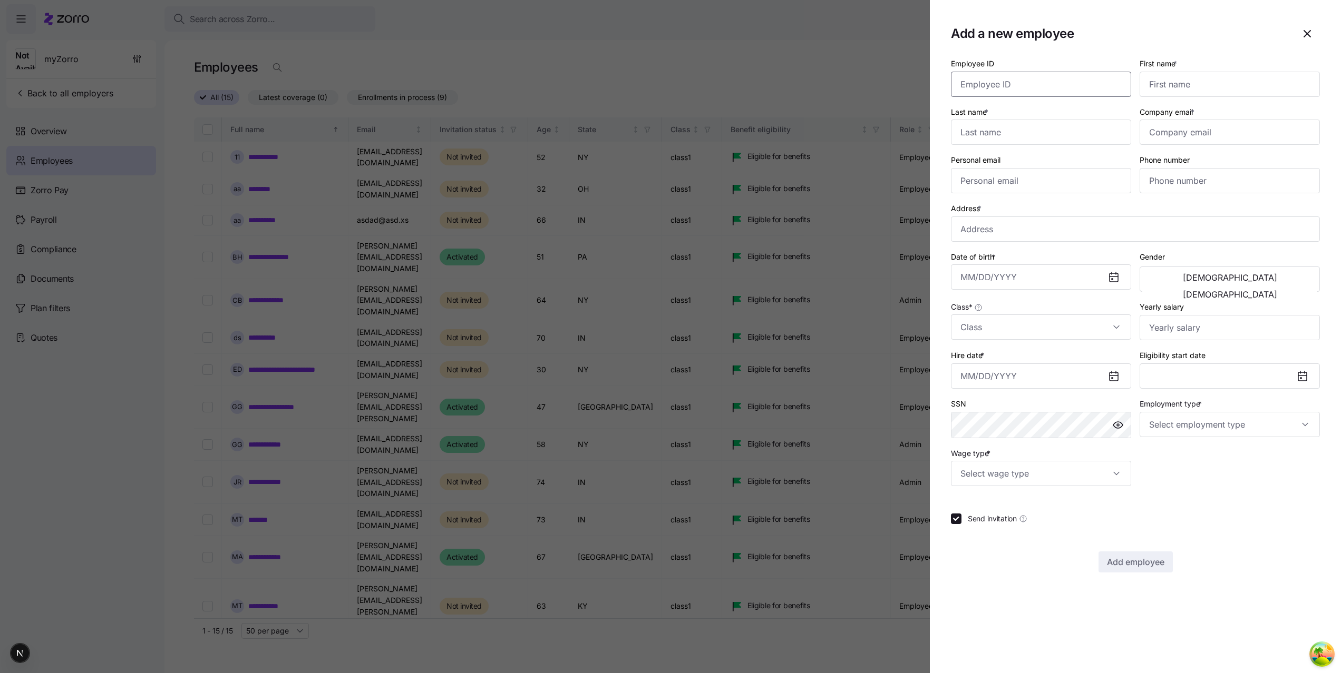
click at [1100, 90] on input "Employee ID" at bounding box center [1041, 84] width 180 height 25
type input "555"
type input "E2E Employer Admin"
type input "DO NOT TOUCH"
click at [1200, 127] on input "Company email *" at bounding box center [1229, 132] width 180 height 25
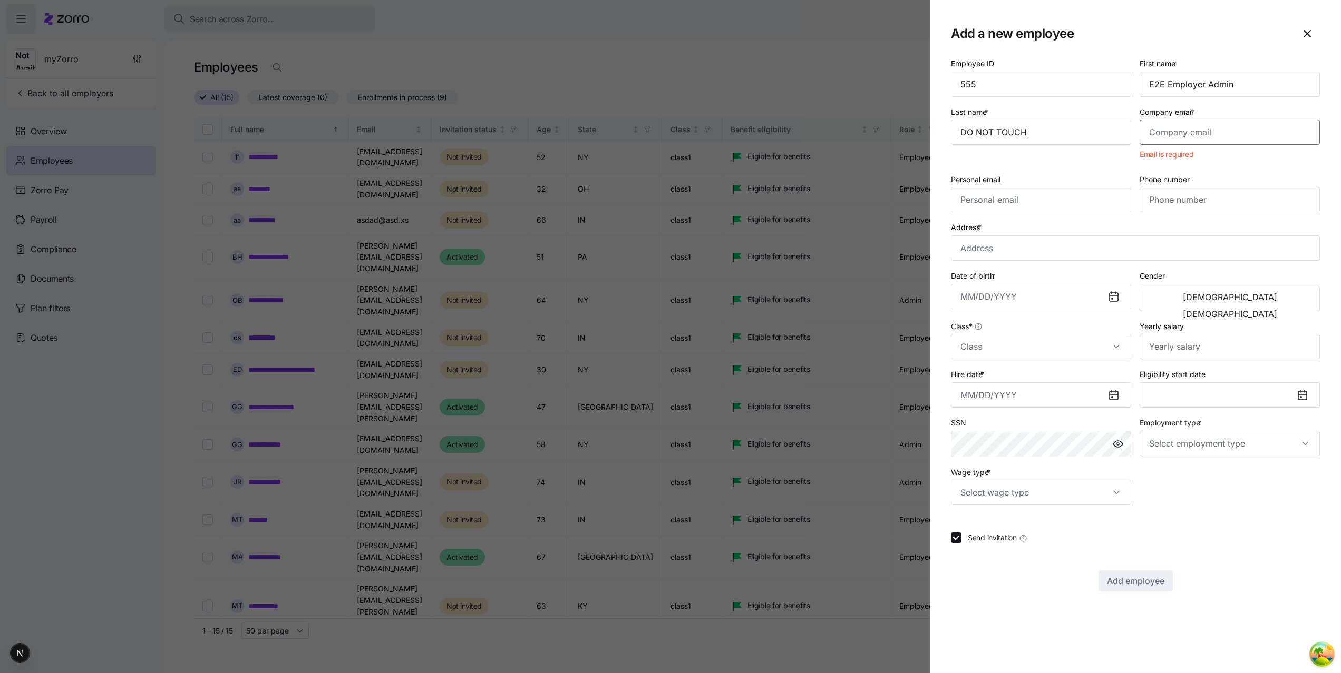
paste input ""e2e.employee@myzorro.co""
click at [1206, 133] on input ""e2e.employee@myzorro.co"" at bounding box center [1229, 132] width 180 height 25
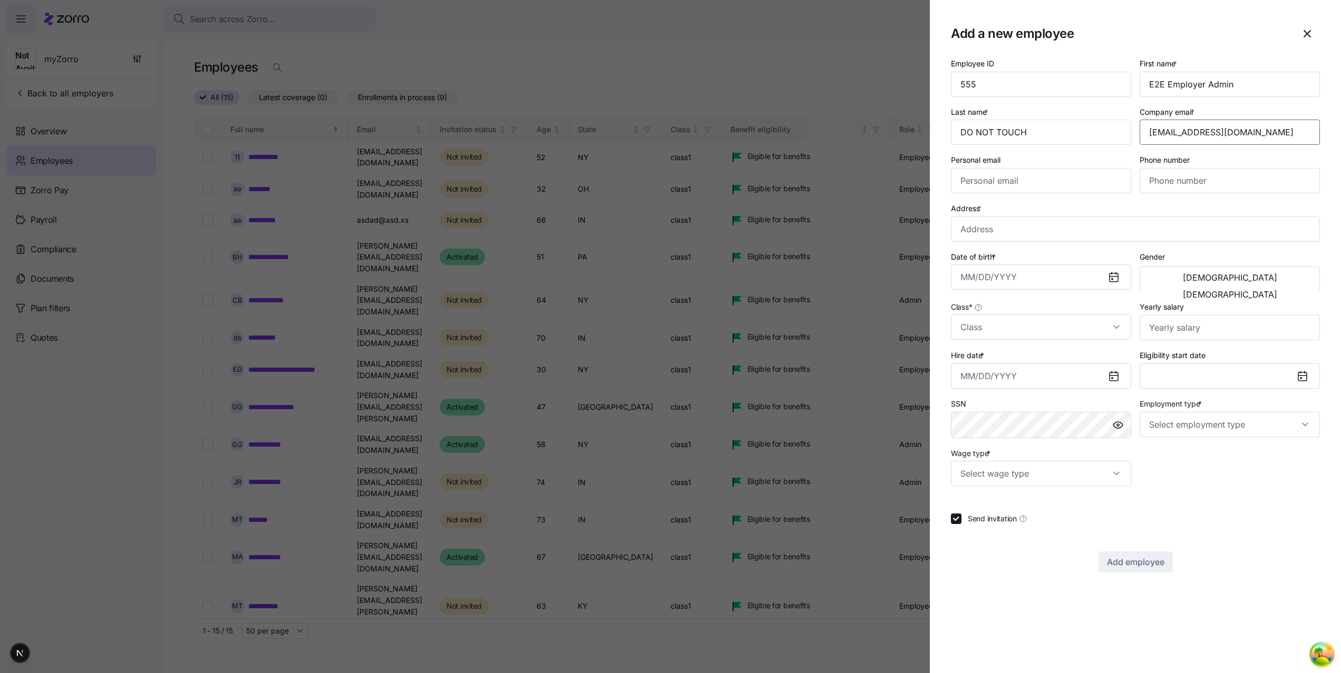
type input "[EMAIL_ADDRESS][DOMAIN_NAME]"
click at [1024, 229] on input "Address *" at bounding box center [1135, 229] width 369 height 25
type input "860 Newburg Ave, Valley Stream, NY 11581, USA"
click at [1021, 275] on input "Date of birth *" at bounding box center [1041, 277] width 180 height 25
click at [1100, 374] on button "1995" at bounding box center [1111, 369] width 60 height 25
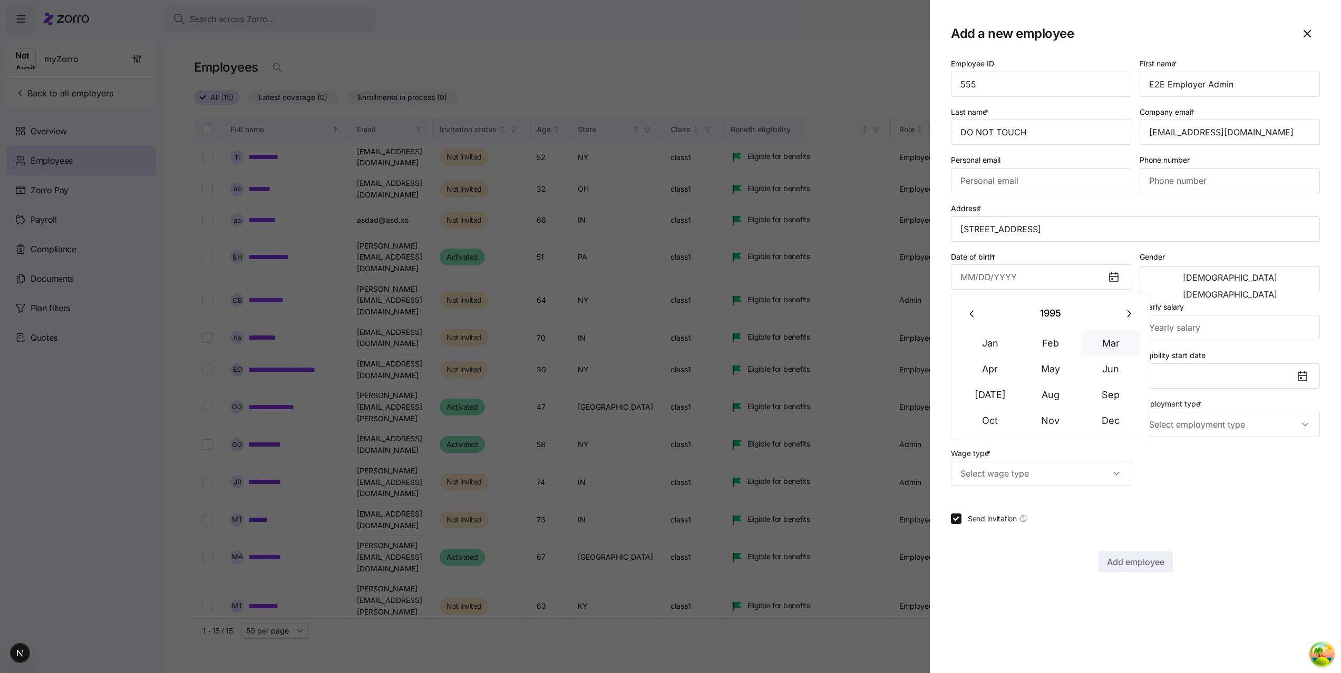
click at [1109, 348] on button "Mar" at bounding box center [1111, 343] width 60 height 25
click at [972, 439] on button "20" at bounding box center [972, 441] width 25 height 25
type input "March 20, 1995"
click at [1188, 289] on div "Male Female" at bounding box center [1229, 279] width 180 height 25
click at [1188, 279] on span "Male" at bounding box center [1230, 277] width 94 height 8
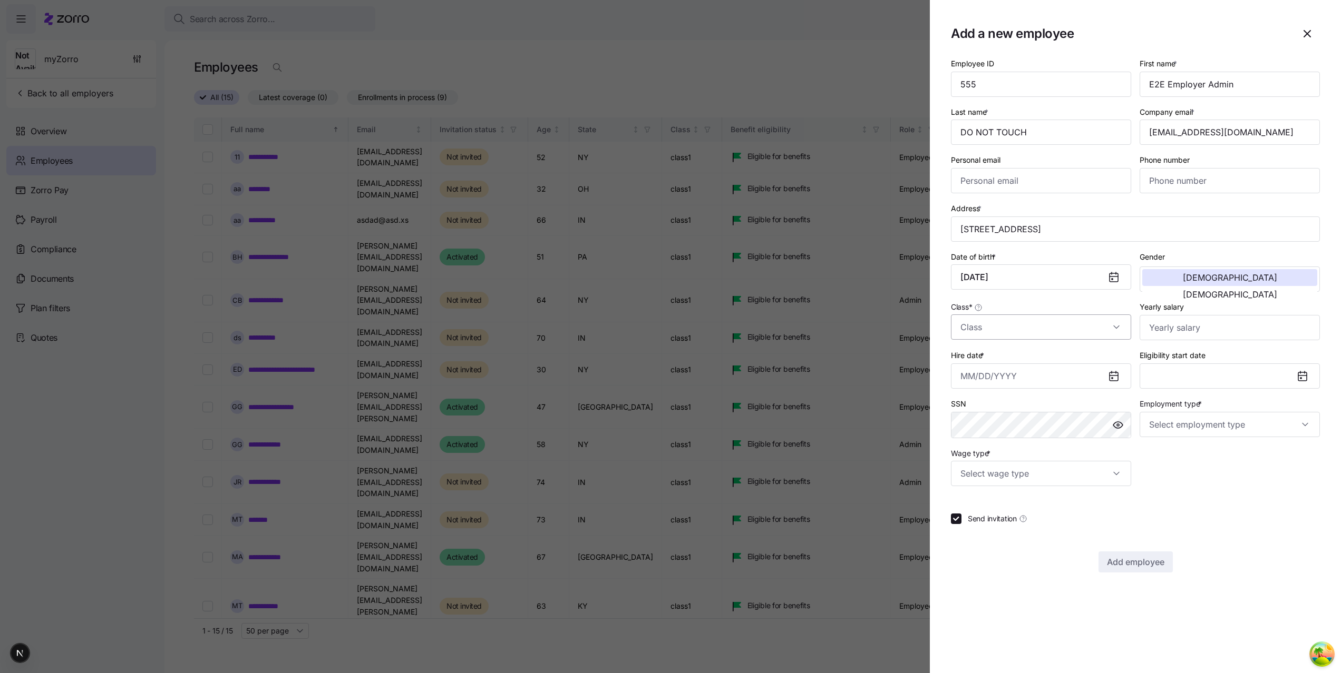
click at [1076, 326] on input "Class *" at bounding box center [1041, 327] width 180 height 25
click at [1032, 355] on div "class1" at bounding box center [1041, 359] width 172 height 22
type input "class1"
click at [1028, 377] on input "Hire date *" at bounding box center [1041, 376] width 180 height 25
click at [1024, 414] on button "September 2025" at bounding box center [1050, 412] width 130 height 25
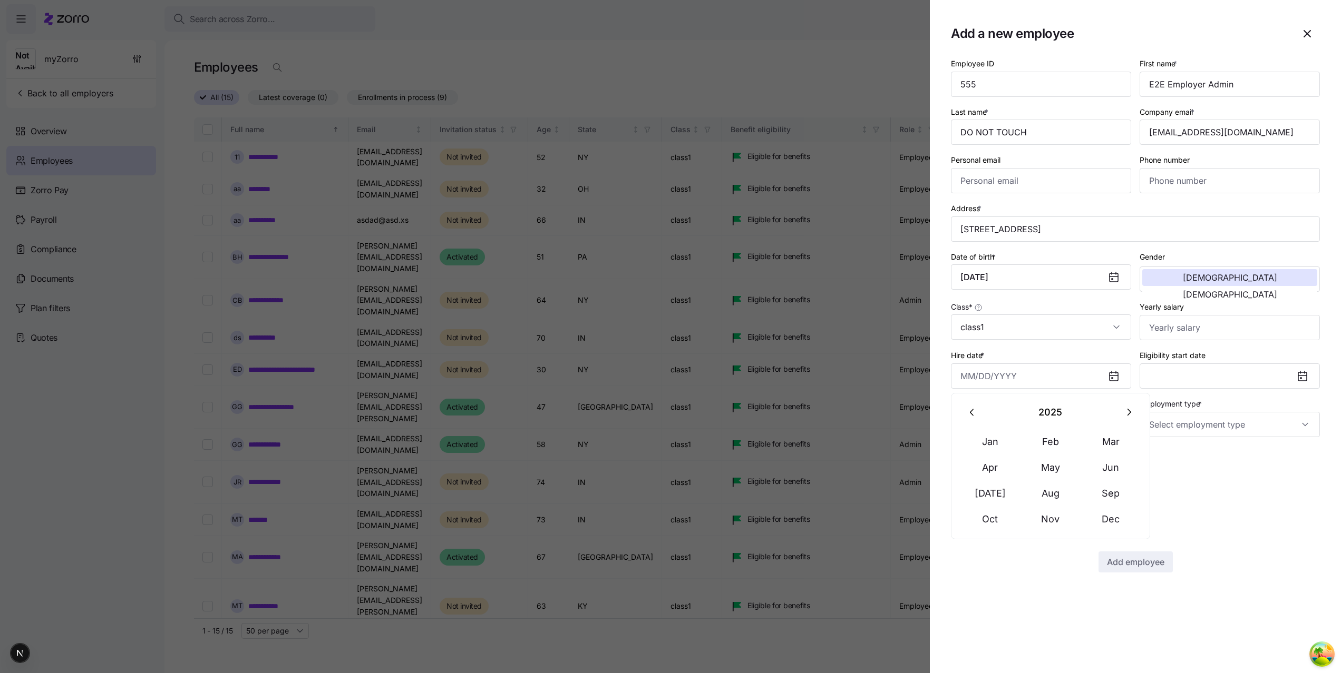
click at [1024, 414] on button "2025" at bounding box center [1050, 412] width 131 height 25
click at [973, 408] on icon "button" at bounding box center [972, 413] width 12 height 12
click at [973, 412] on icon "button" at bounding box center [972, 413] width 12 height 12
click at [1101, 466] on button "1995" at bounding box center [1111, 467] width 60 height 25
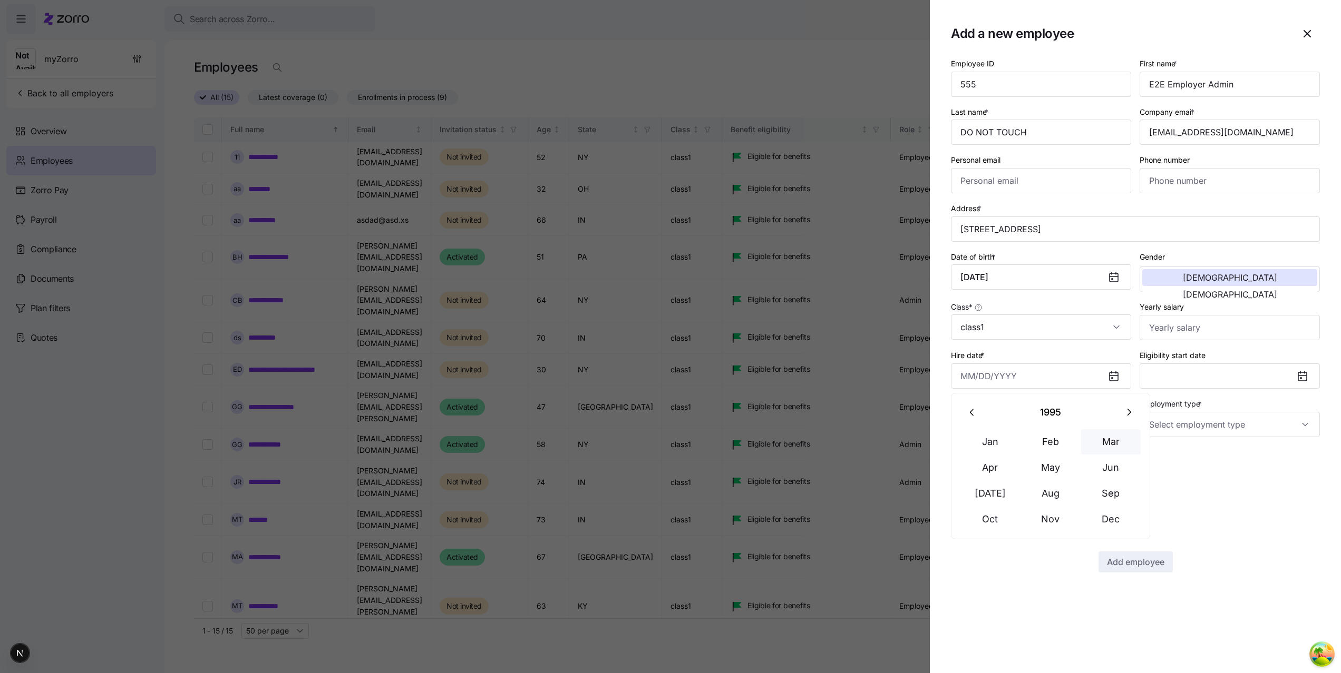
click at [1103, 446] on button "Mar" at bounding box center [1111, 441] width 60 height 25
click at [975, 533] on button "20" at bounding box center [972, 539] width 25 height 25
click at [1062, 382] on input "March 20, 1995" at bounding box center [1041, 376] width 180 height 25
click at [1079, 408] on button "March 1995" at bounding box center [1050, 412] width 130 height 25
click at [1072, 415] on button "1995" at bounding box center [1050, 412] width 131 height 25
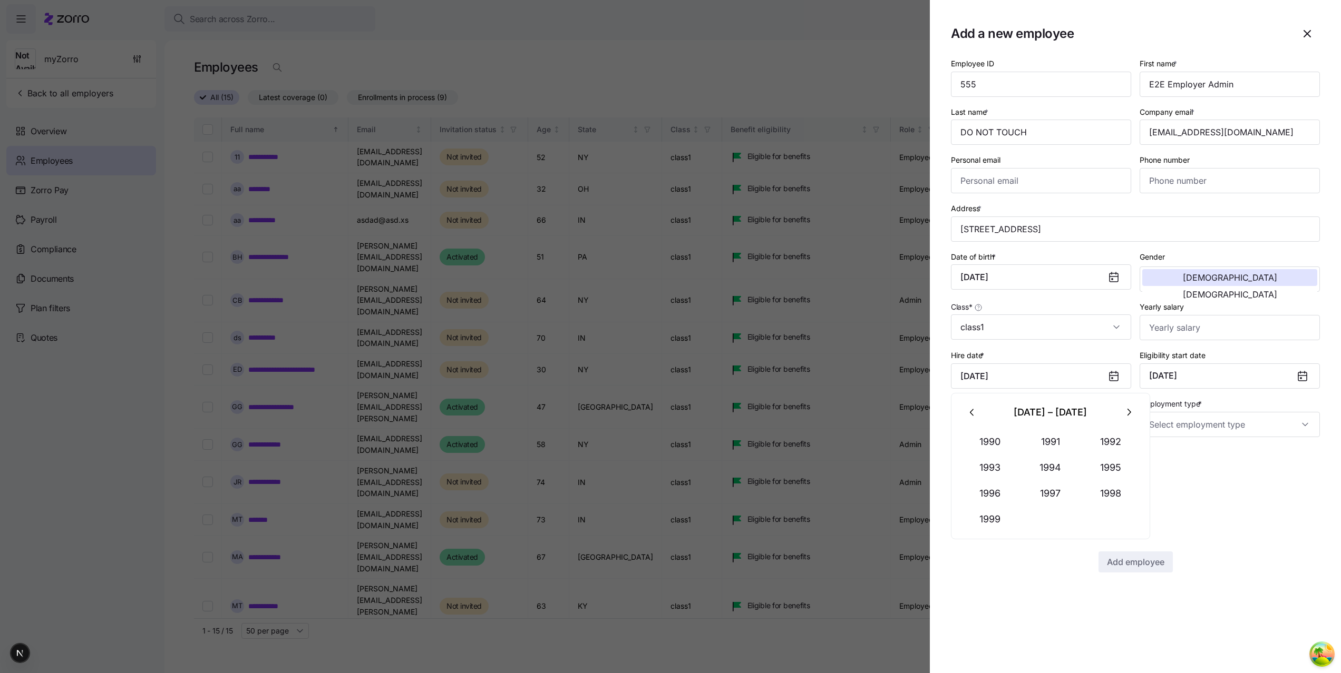
click at [1123, 412] on icon "button" at bounding box center [1128, 413] width 12 height 12
click at [1057, 490] on button "2017" at bounding box center [1050, 493] width 60 height 25
click at [1057, 490] on button "Aug" at bounding box center [1050, 493] width 60 height 25
click at [1057, 490] on button "10" at bounding box center [1050, 488] width 25 height 25
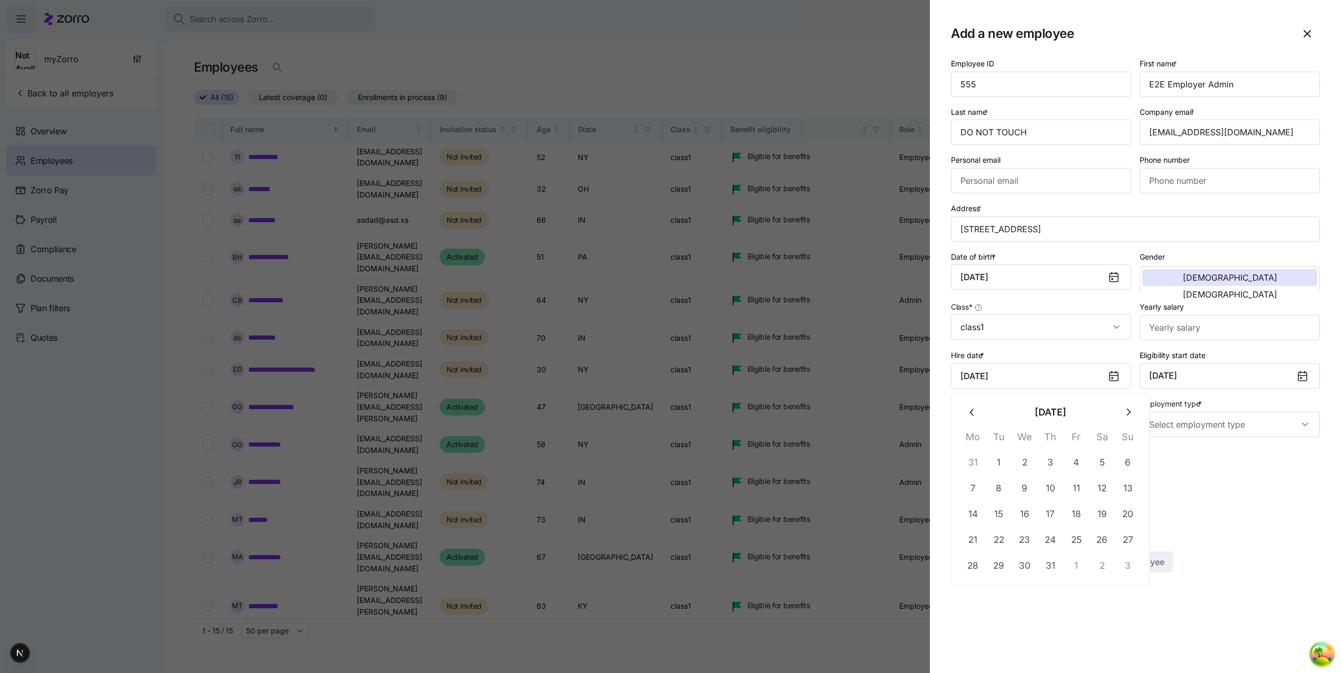
type input "August 10, 2017"
click at [1191, 461] on div "Employee ID 555 First name * E2E Employer Admin Last name * DO NOT TOUCH Compan…" at bounding box center [1134, 272] width 377 height 438
click at [1156, 421] on input "Employment type *" at bounding box center [1229, 424] width 180 height 25
click at [1162, 456] on span "Full Time" at bounding box center [1167, 457] width 31 height 12
type input "Full Time"
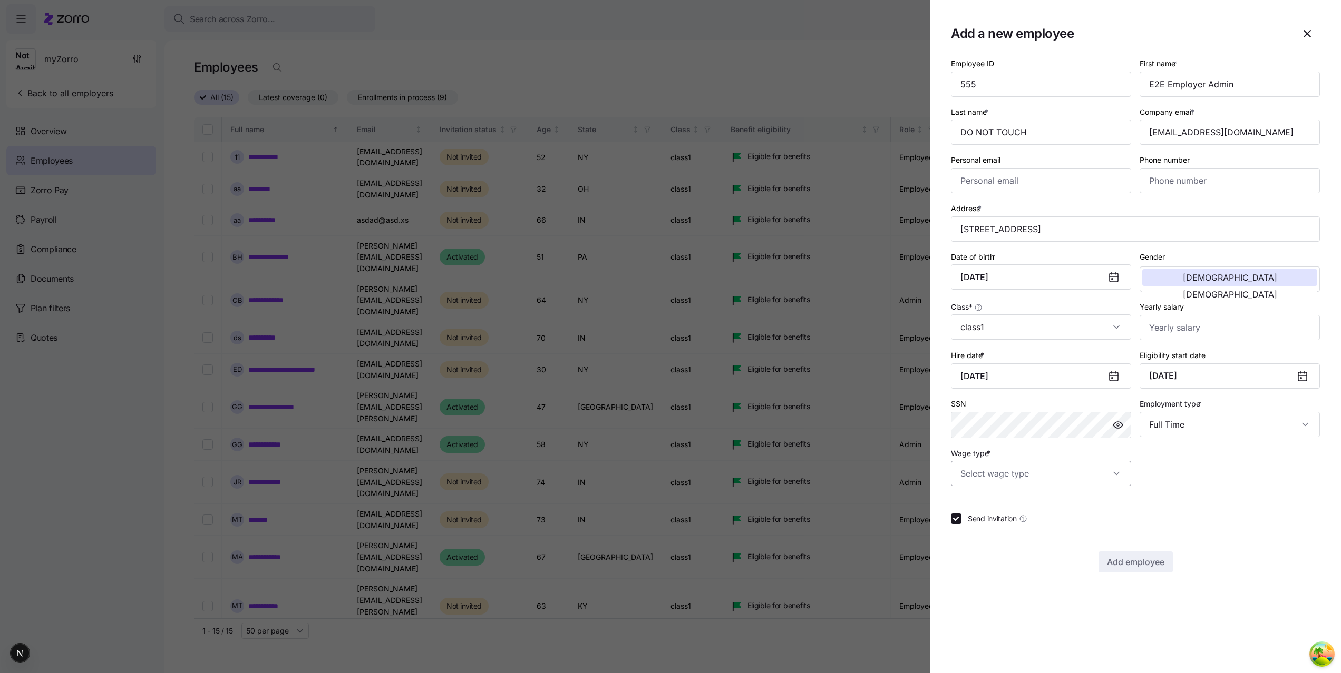
click at [1090, 468] on input "Wage type *" at bounding box center [1041, 473] width 180 height 25
click at [1067, 508] on div "Salary" at bounding box center [1041, 506] width 172 height 22
type input "Salary"
click at [984, 517] on span "Send invitation" at bounding box center [992, 519] width 49 height 11
click at [961, 517] on input "Send invitation" at bounding box center [956, 519] width 11 height 11
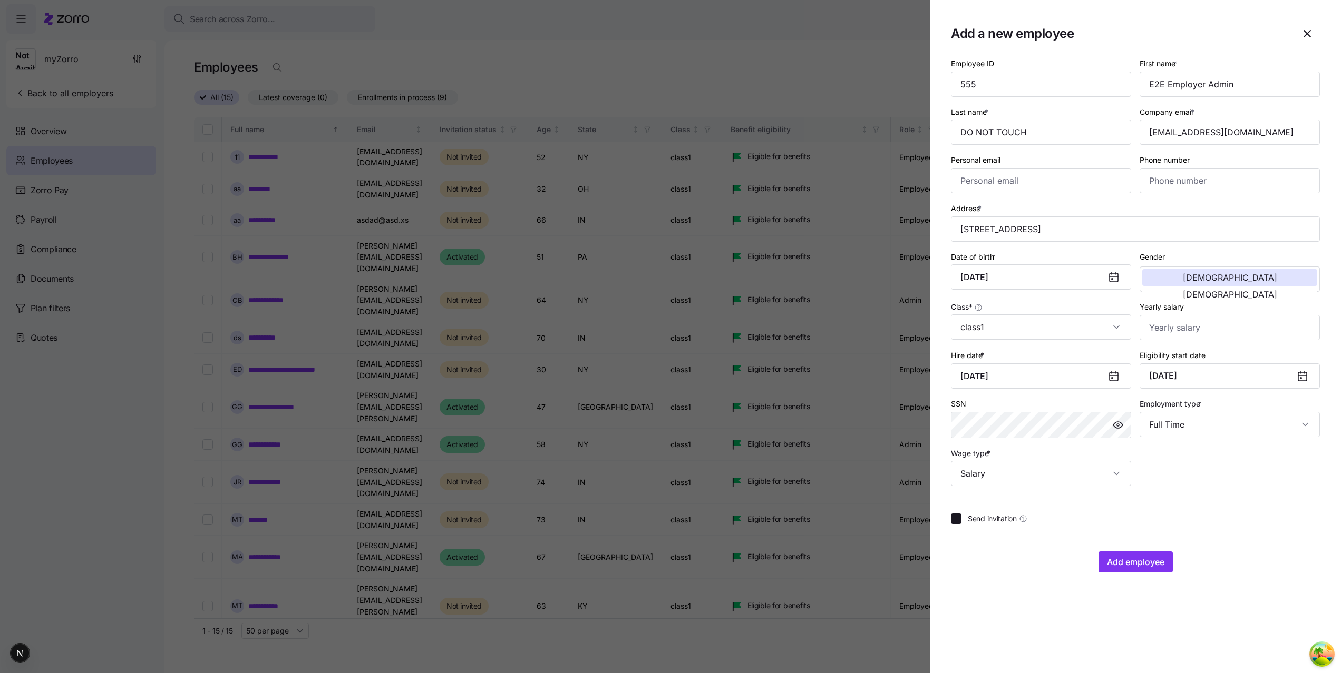
checkbox input "false"
click at [1136, 568] on span "Add employee" at bounding box center [1135, 562] width 57 height 13
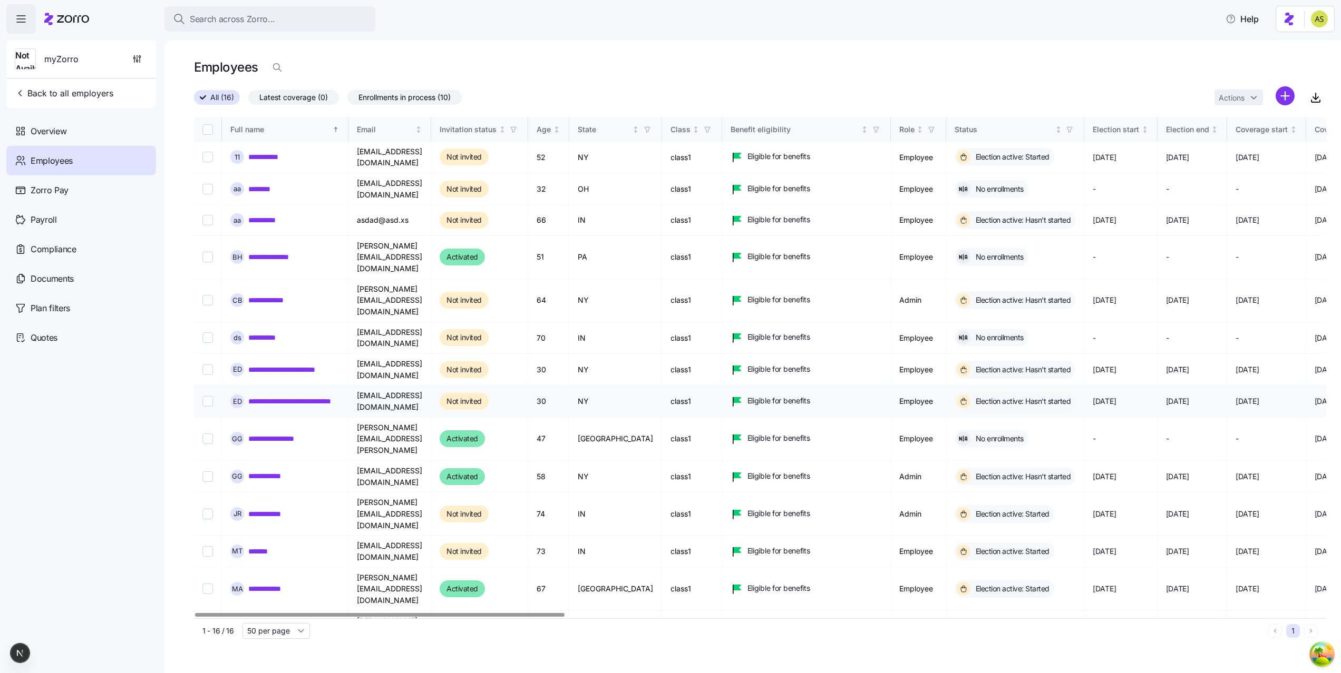
click at [206, 396] on input "Select record 8" at bounding box center [207, 401] width 11 height 11
checkbox input "true"
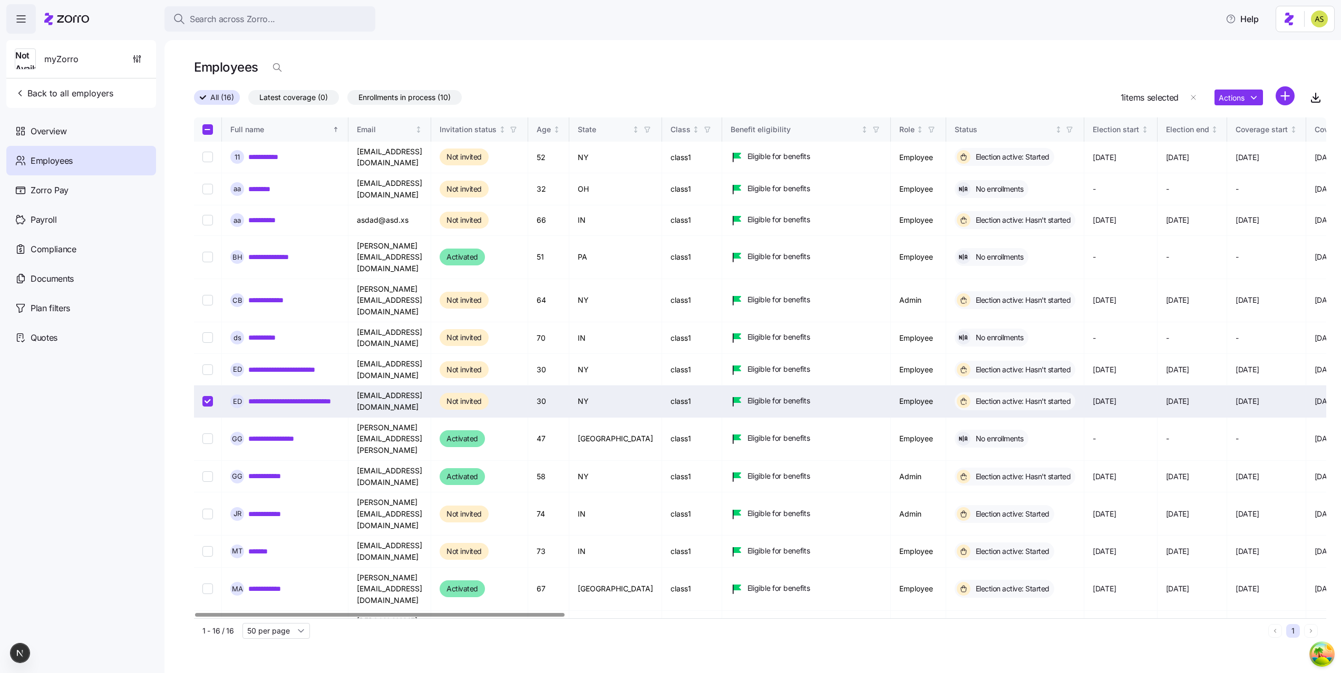
click at [1236, 94] on html "**********" at bounding box center [670, 333] width 1341 height 667
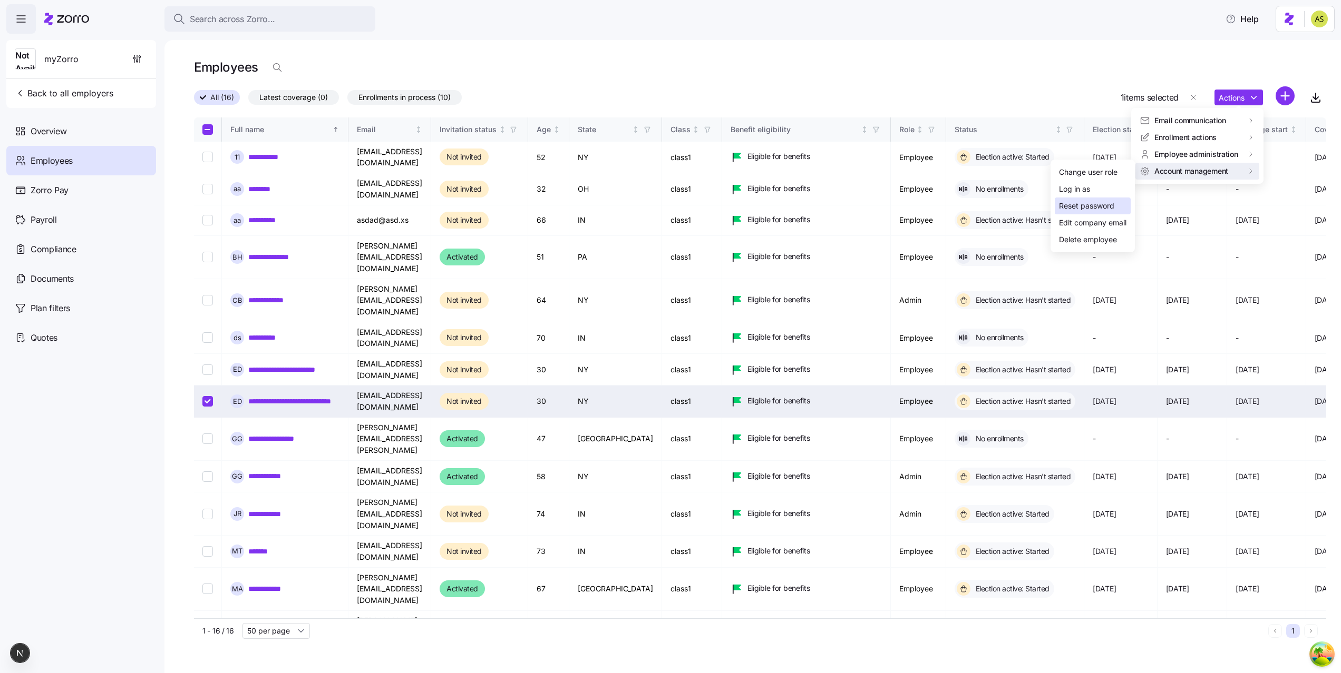
click at [1074, 202] on div "Reset password" at bounding box center [1086, 206] width 55 height 12
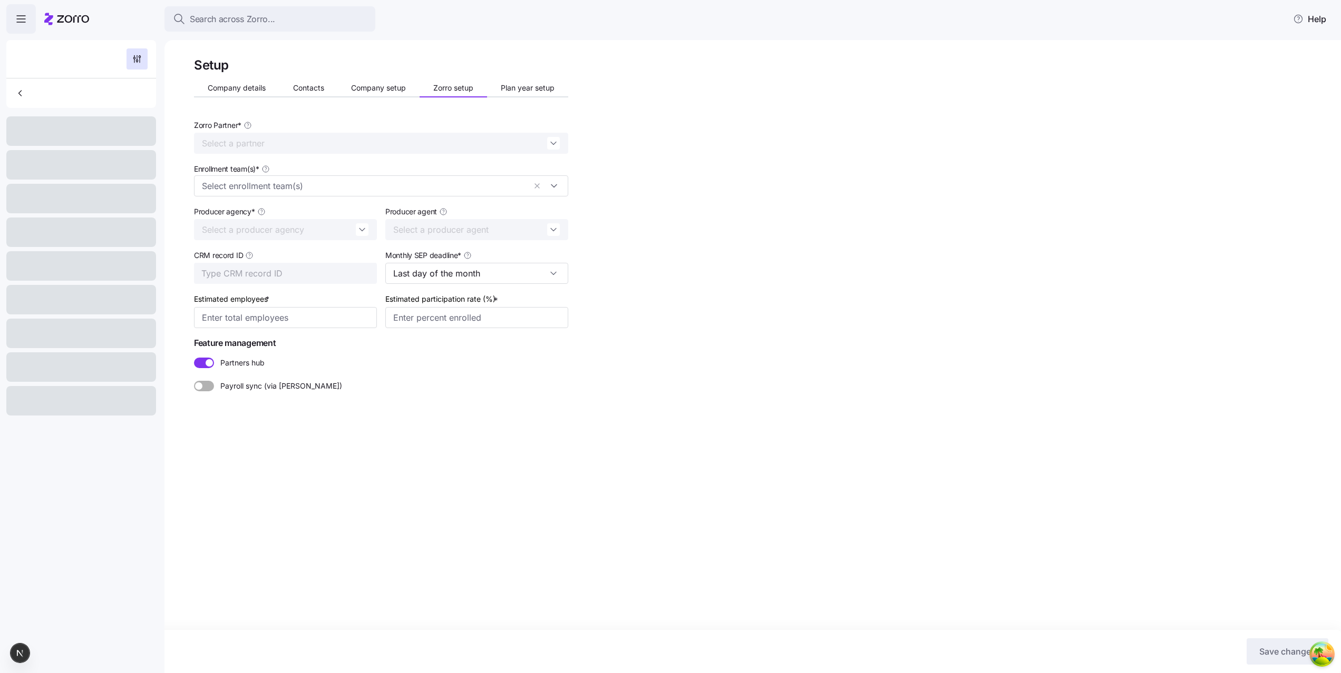
type input "20"
type input "Zorro Default Partner"
type input "Zorro Producer"
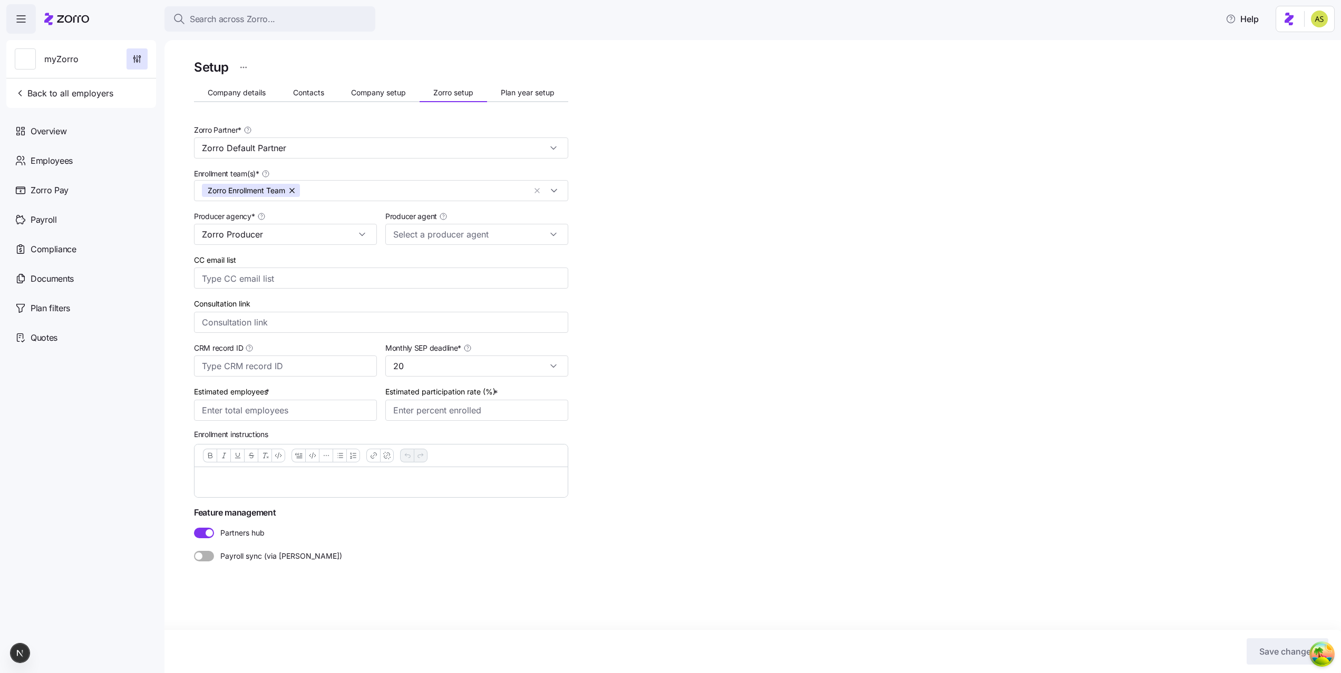
type input "Adi Producer ([EMAIL_ADDRESS][DOMAIN_NAME])"
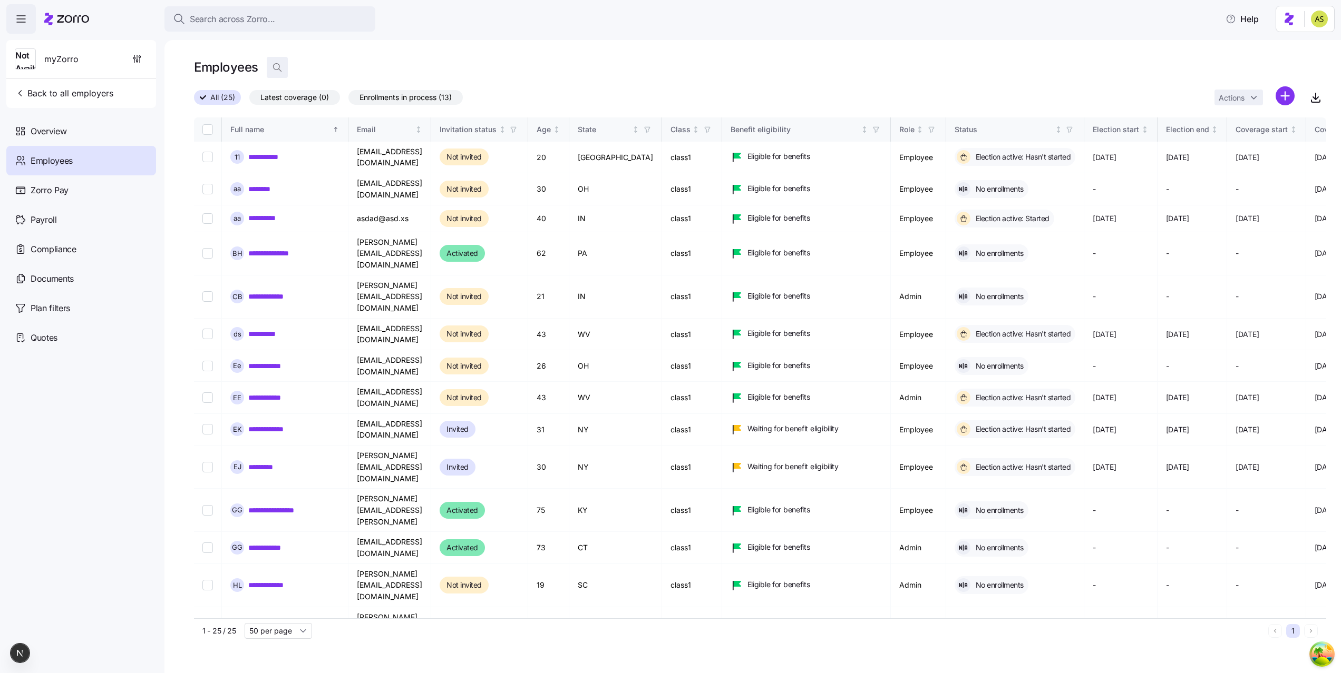
click at [280, 68] on icon "button" at bounding box center [277, 67] width 11 height 11
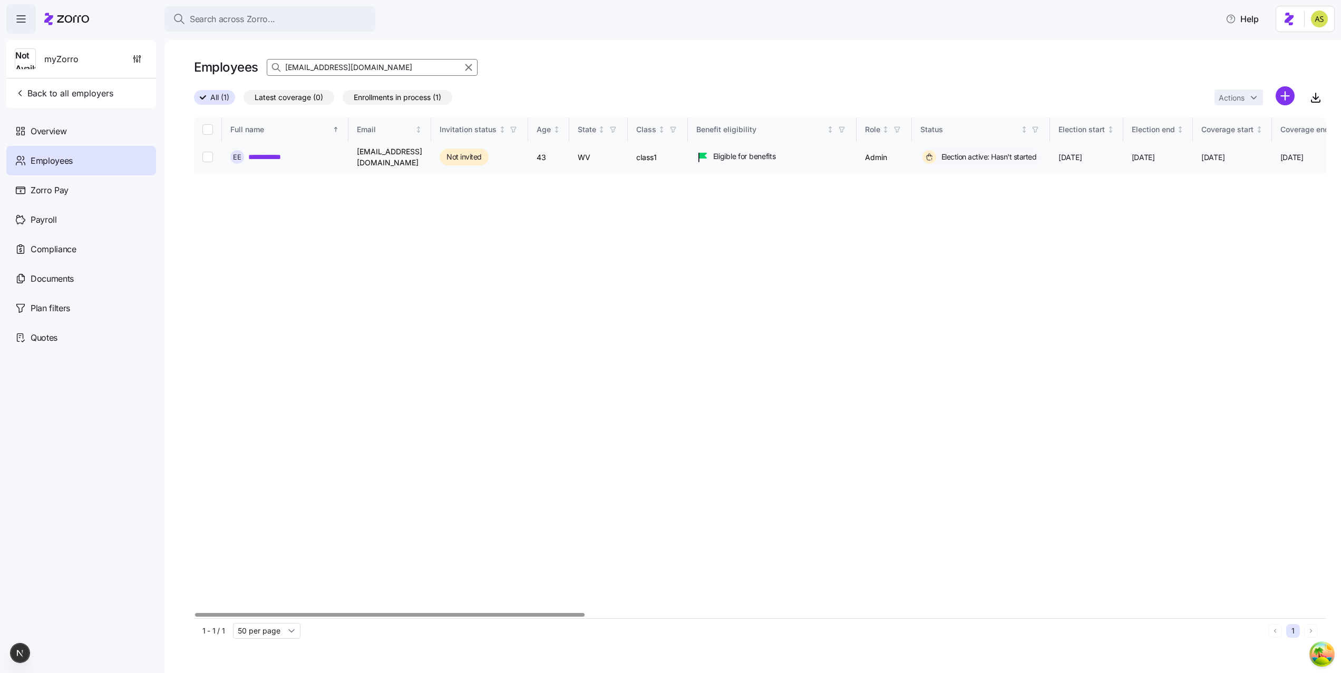
type input "[EMAIL_ADDRESS][DOMAIN_NAME]"
click at [212, 155] on input "Select record 1" at bounding box center [207, 157] width 11 height 11
checkbox input "true"
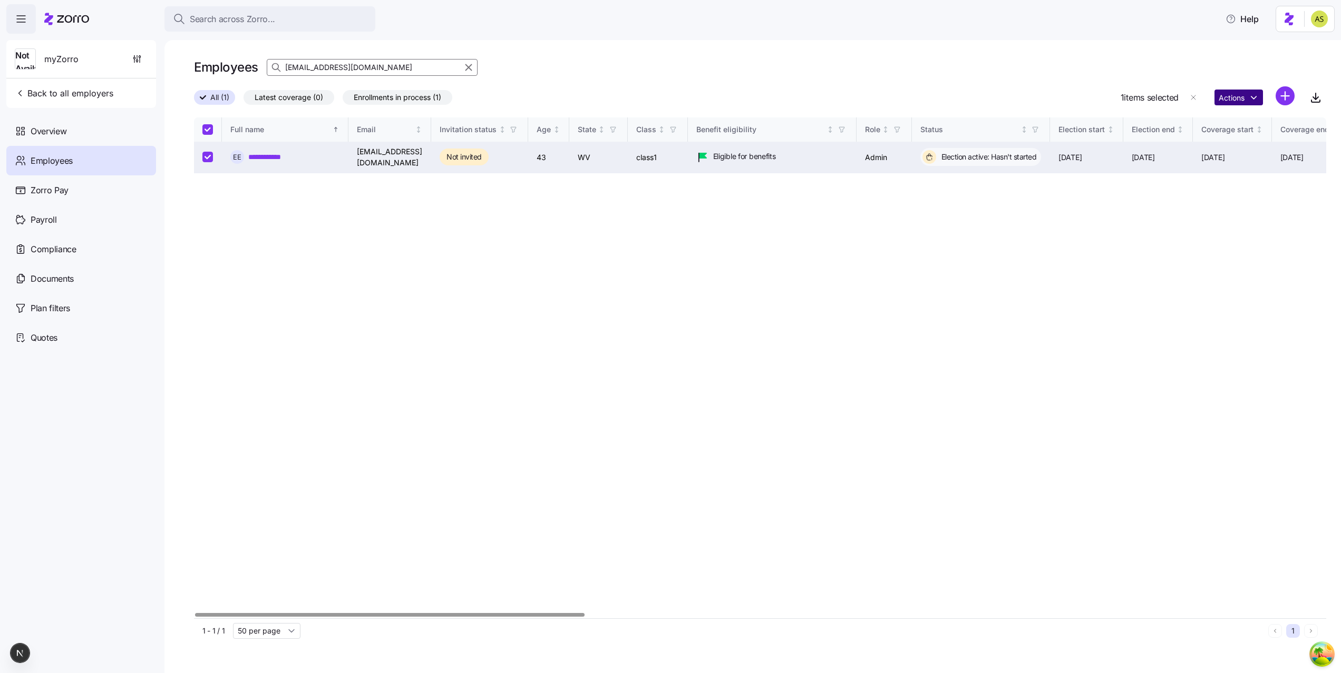
click at [1230, 102] on html "**********" at bounding box center [670, 333] width 1341 height 667
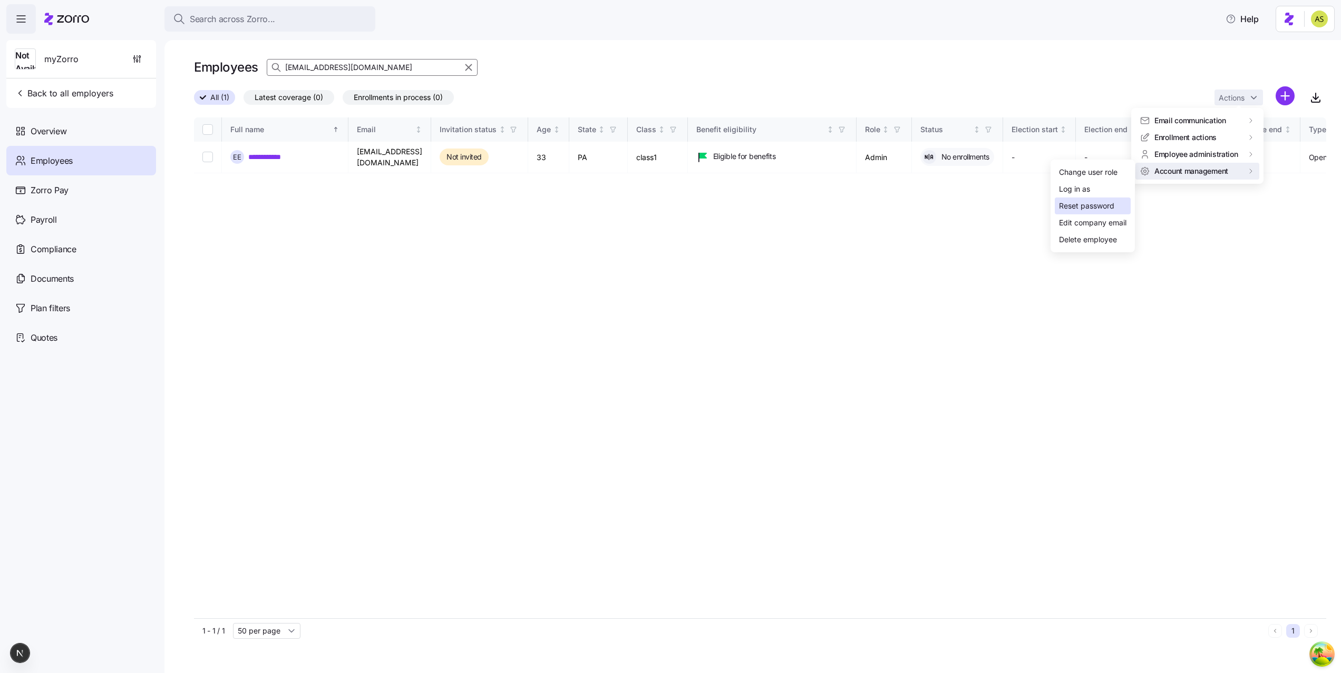
click at [1100, 203] on div "Reset password" at bounding box center [1086, 206] width 55 height 12
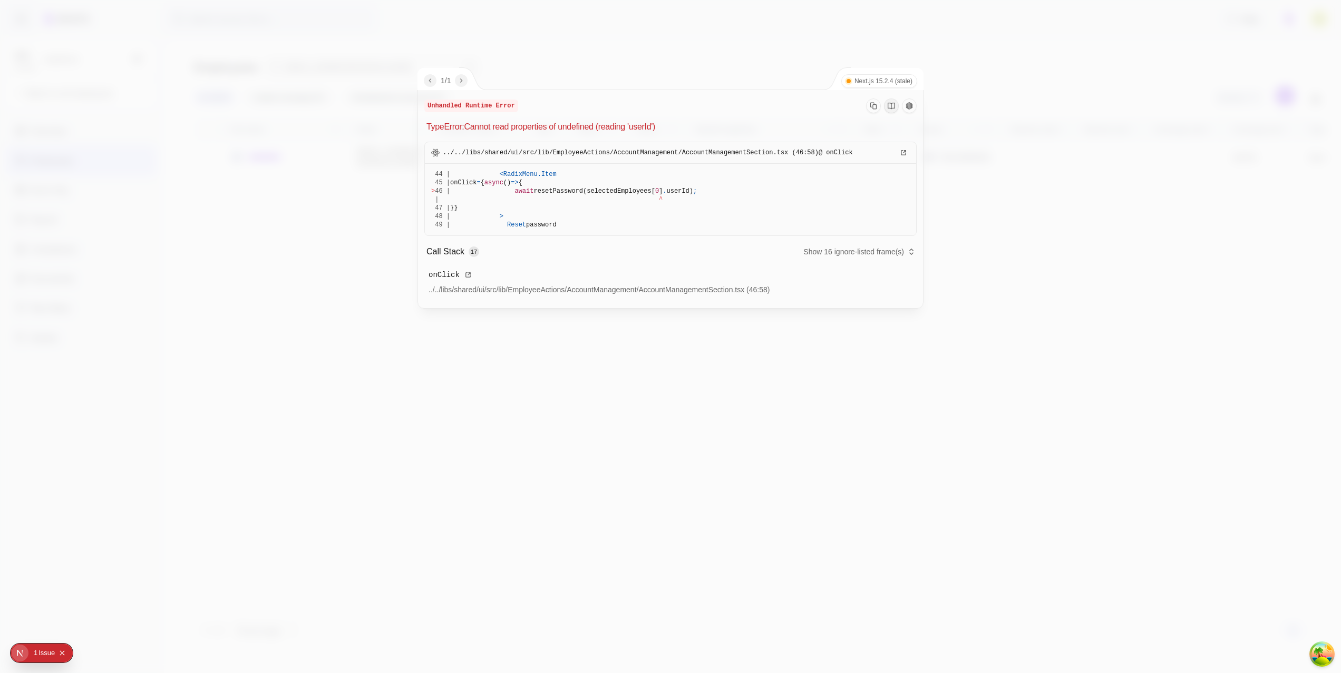
click at [965, 36] on div at bounding box center [670, 336] width 1341 height 673
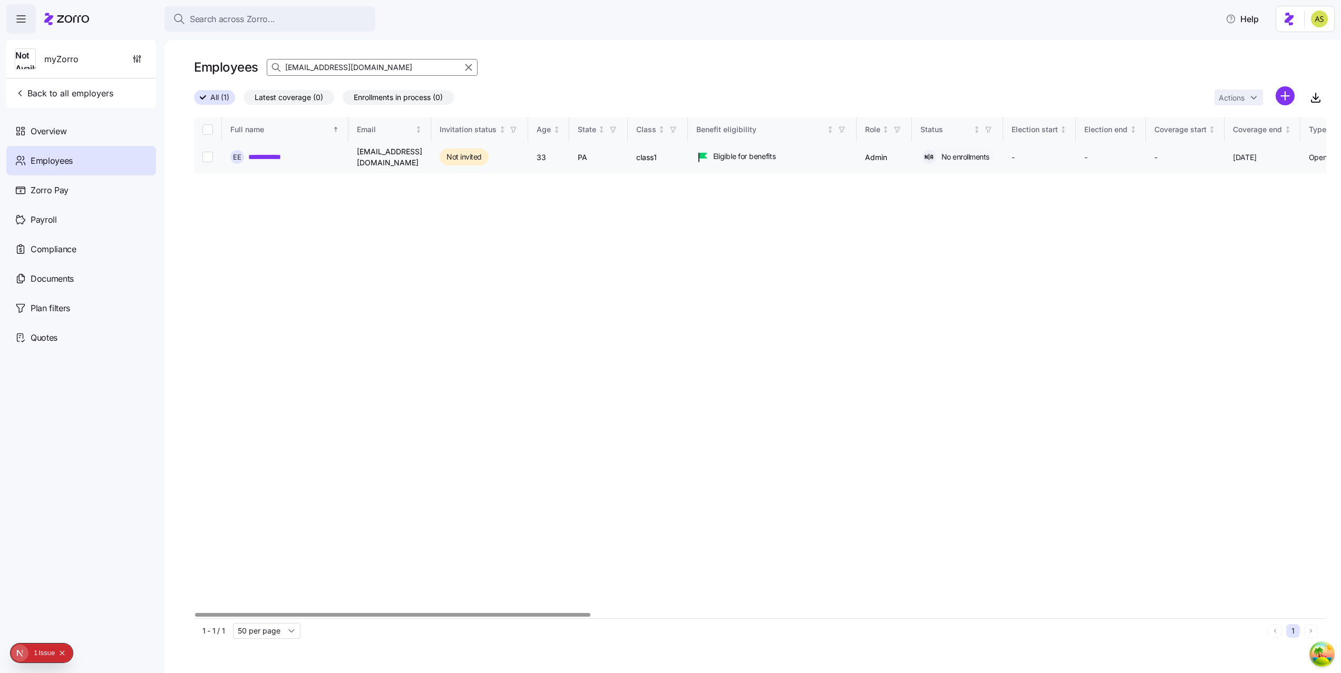
click at [201, 155] on td at bounding box center [208, 158] width 28 height 32
click at [208, 158] on input "Select record 1" at bounding box center [207, 157] width 11 height 11
checkbox input "true"
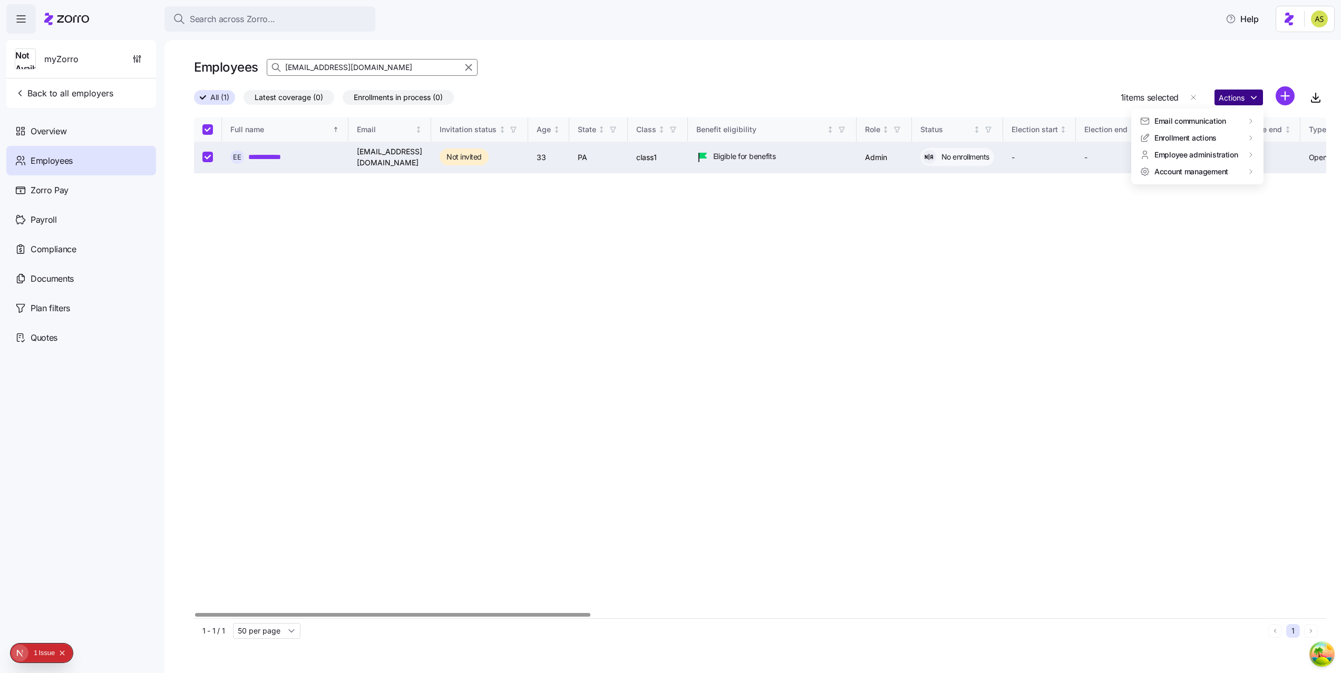
click at [1246, 100] on html "**********" at bounding box center [670, 333] width 1341 height 667
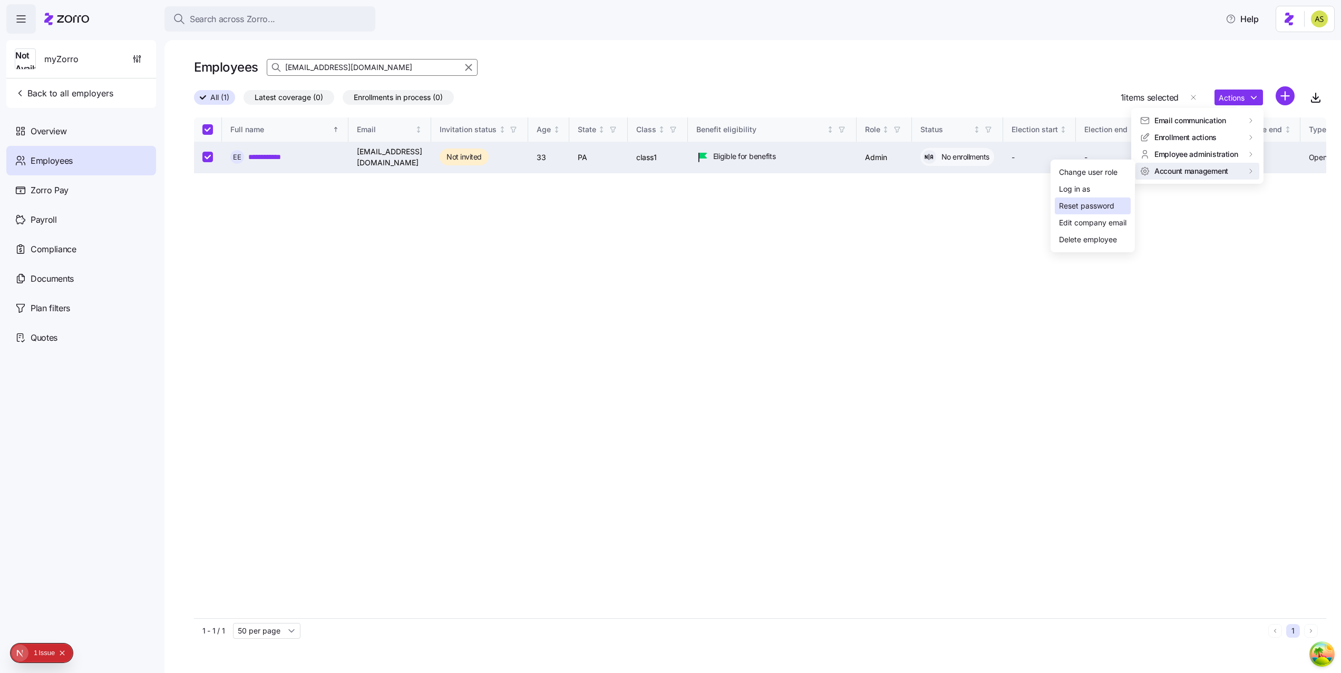
click at [1107, 200] on div "Reset password" at bounding box center [1086, 206] width 55 height 12
